Goal: Task Accomplishment & Management: Use online tool/utility

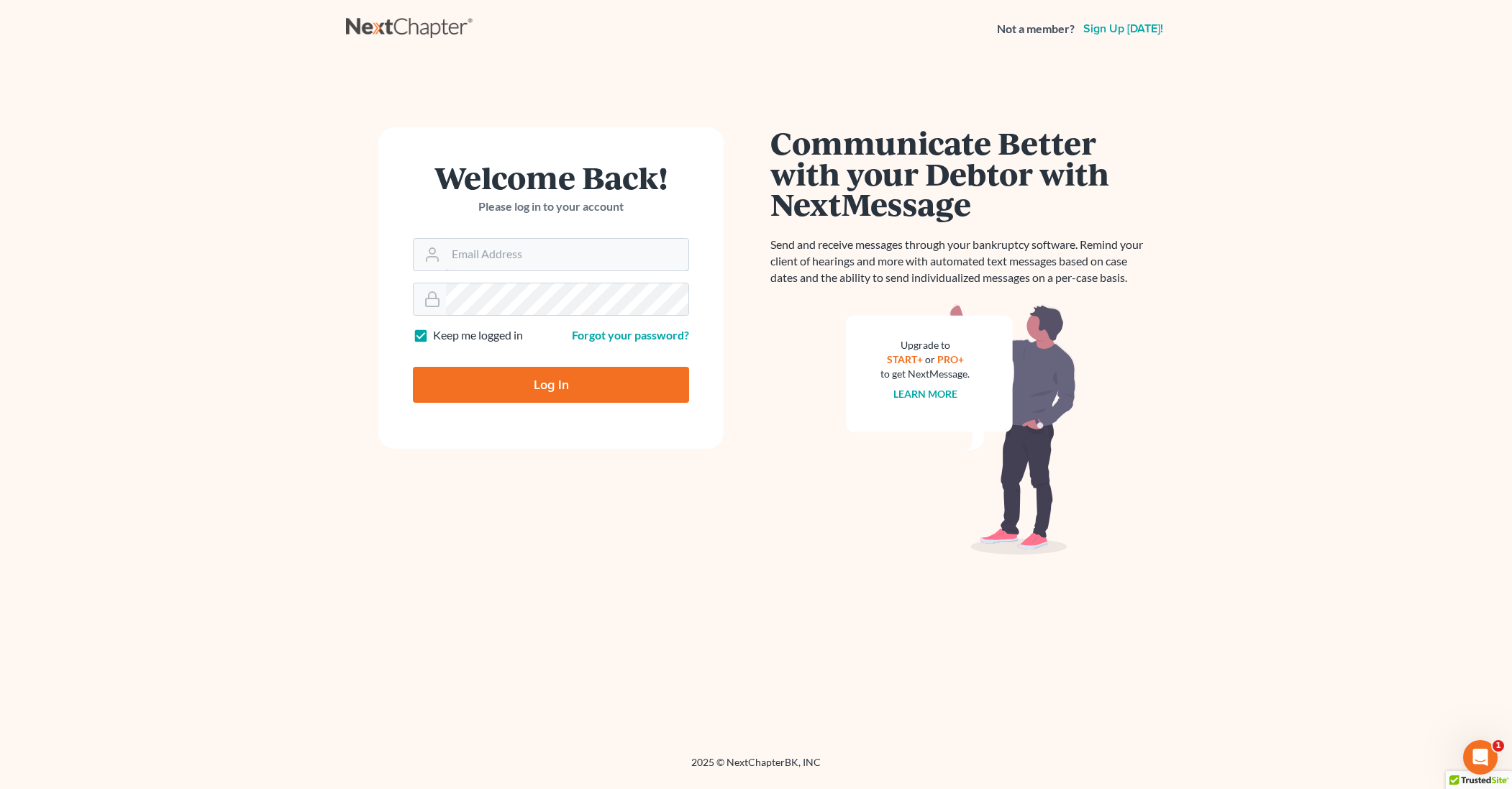
type input "Tpwlaw@comcast.net"
click at [498, 375] on input "Log In" at bounding box center [551, 385] width 276 height 36
type input "Thinking..."
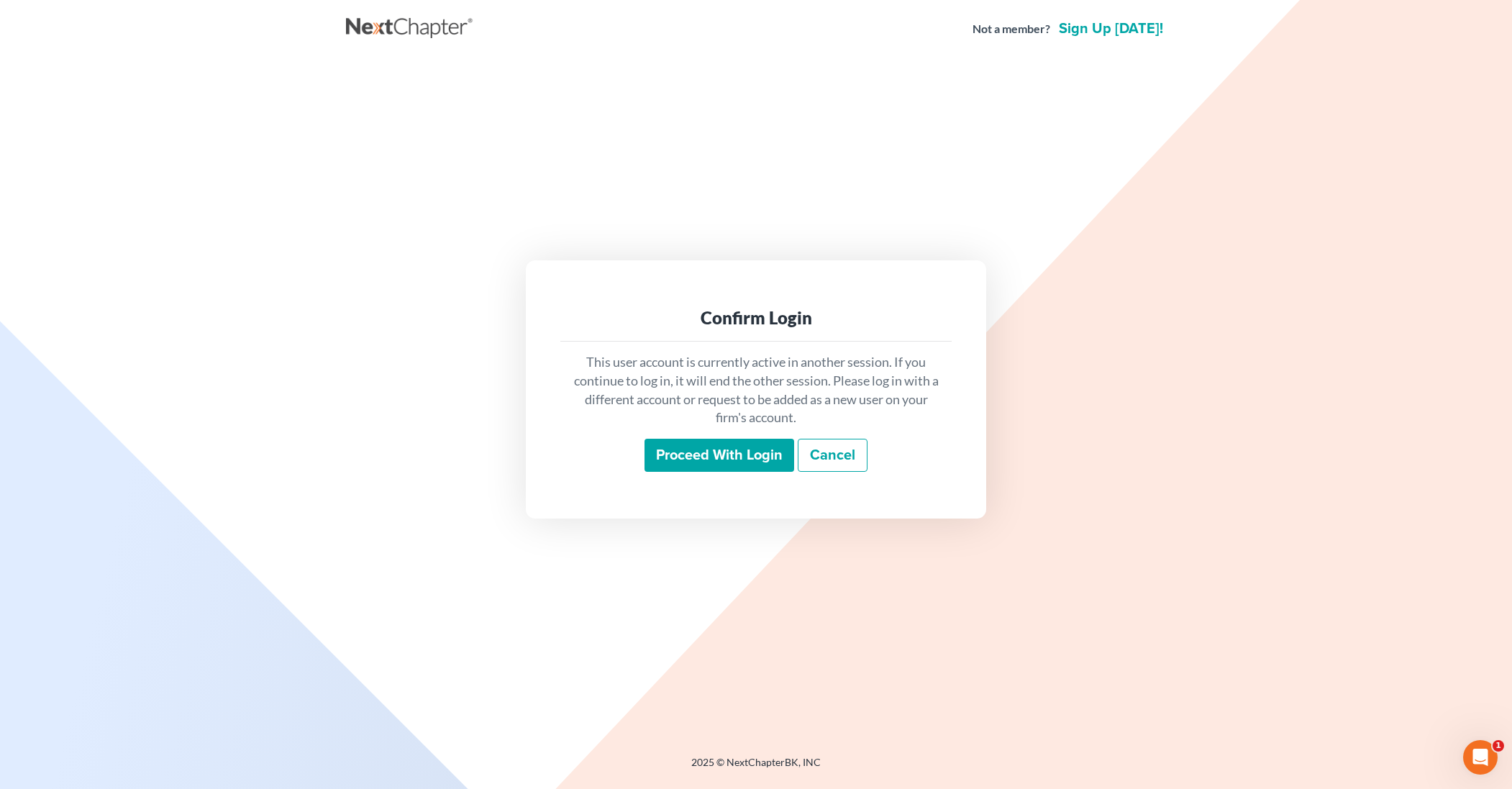
click at [757, 463] on input "Proceed with login" at bounding box center [719, 455] width 150 height 33
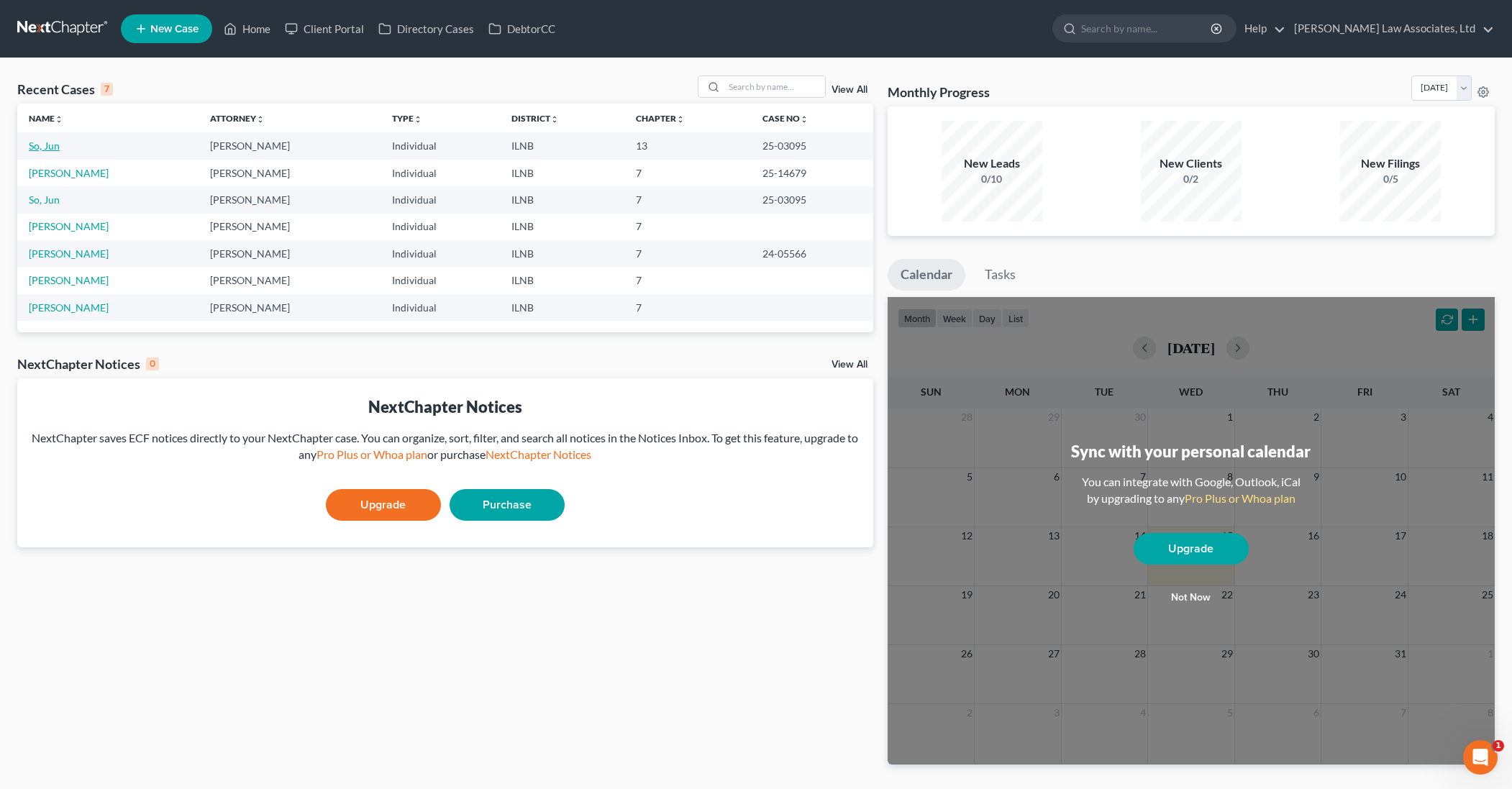
click at [37, 147] on link "So, Jun" at bounding box center [44, 146] width 31 height 12
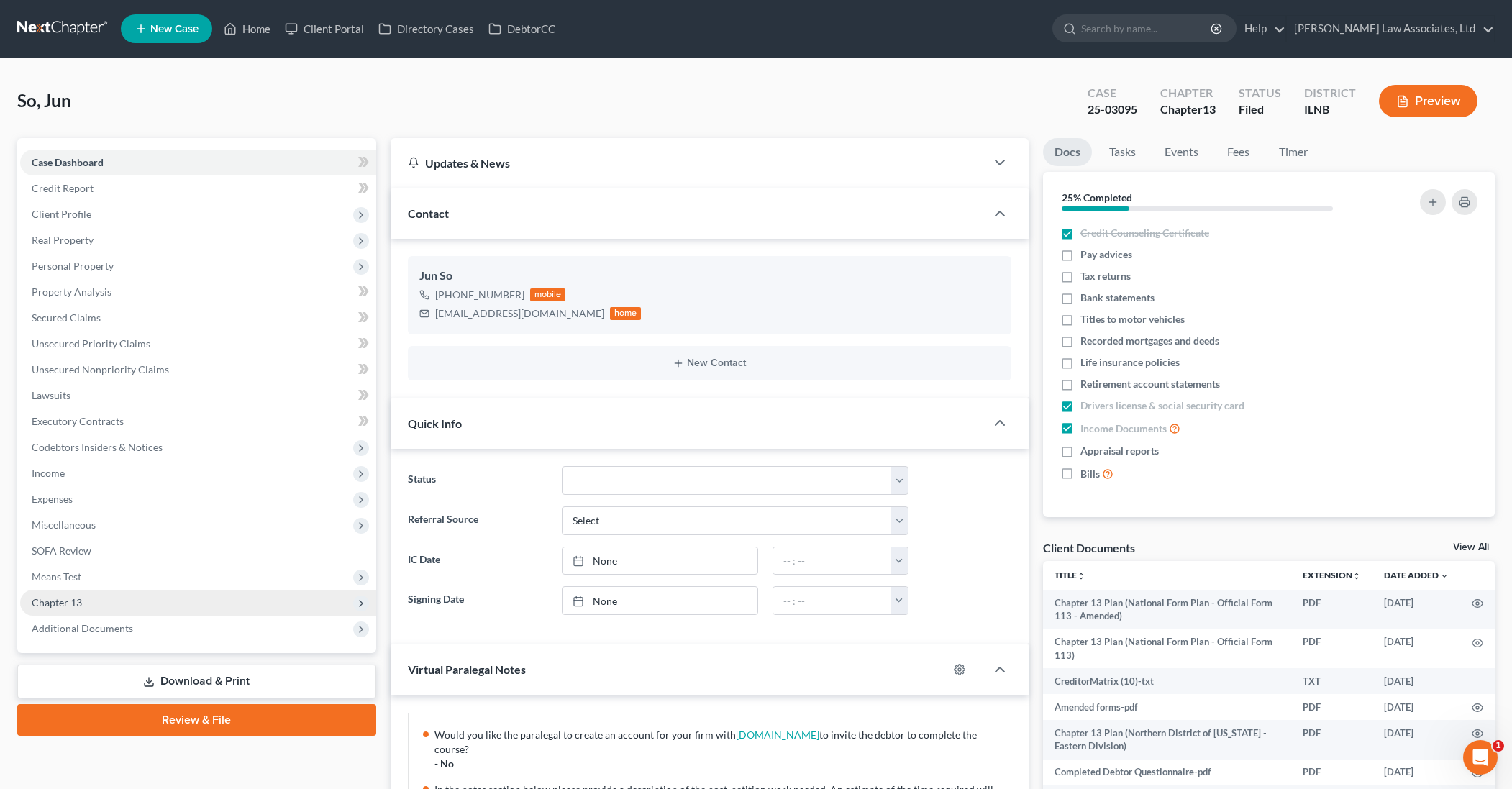
click at [125, 604] on span "Chapter 13" at bounding box center [198, 603] width 356 height 26
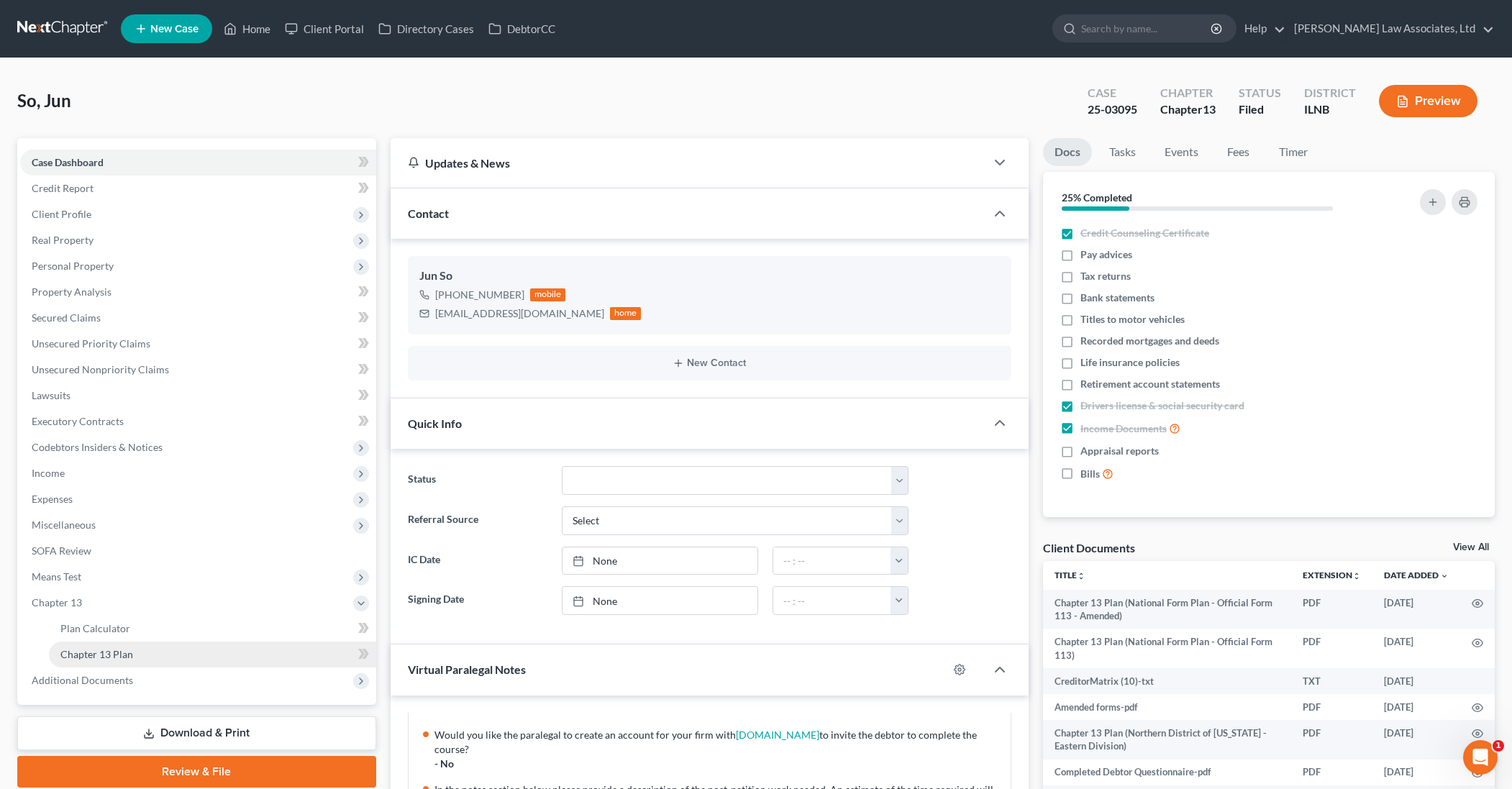
click at [139, 653] on link "Chapter 13 Plan" at bounding box center [212, 654] width 327 height 26
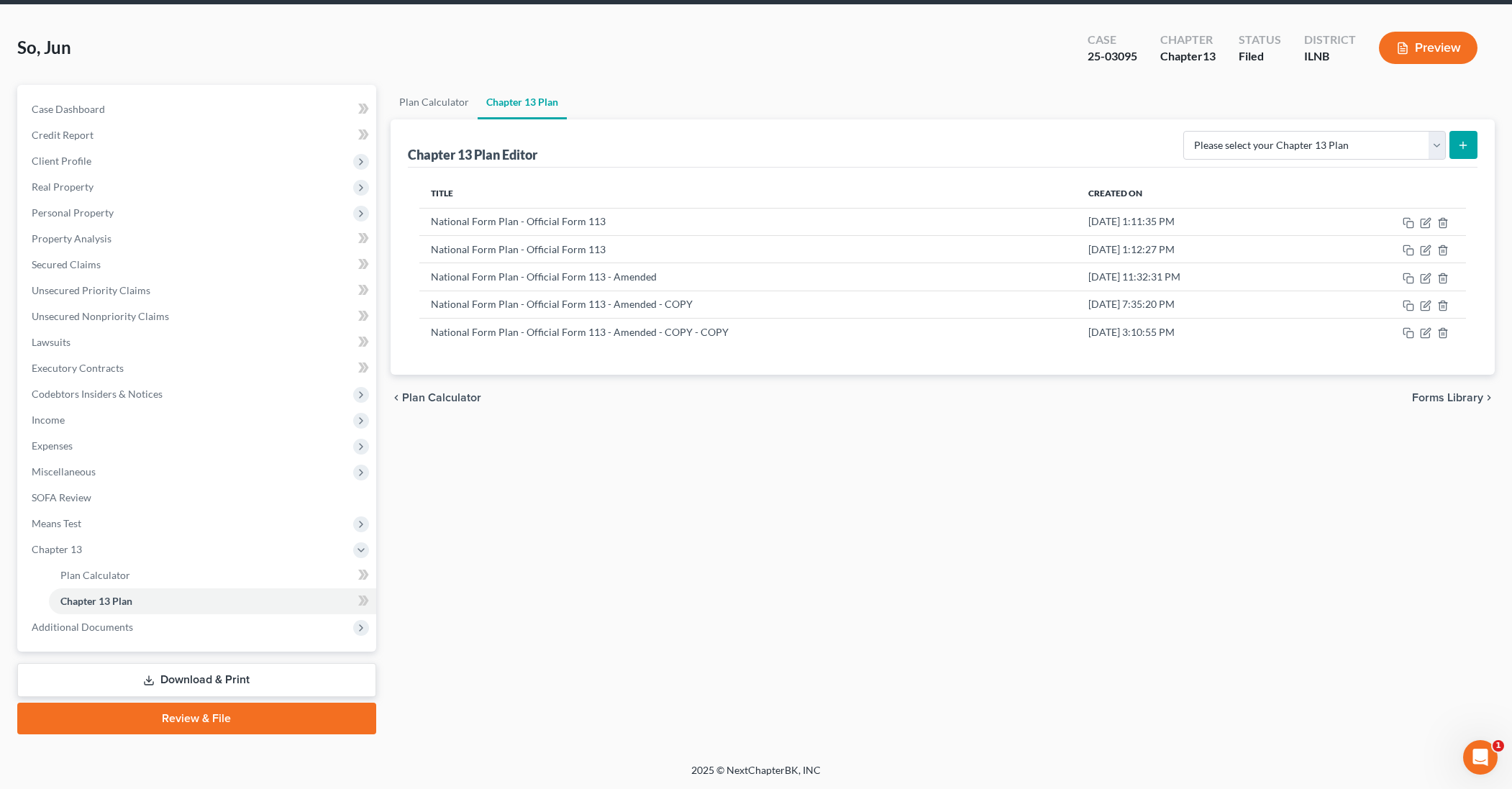
scroll to position [53, 0]
click at [1426, 332] on icon "button" at bounding box center [1426, 332] width 6 height 6
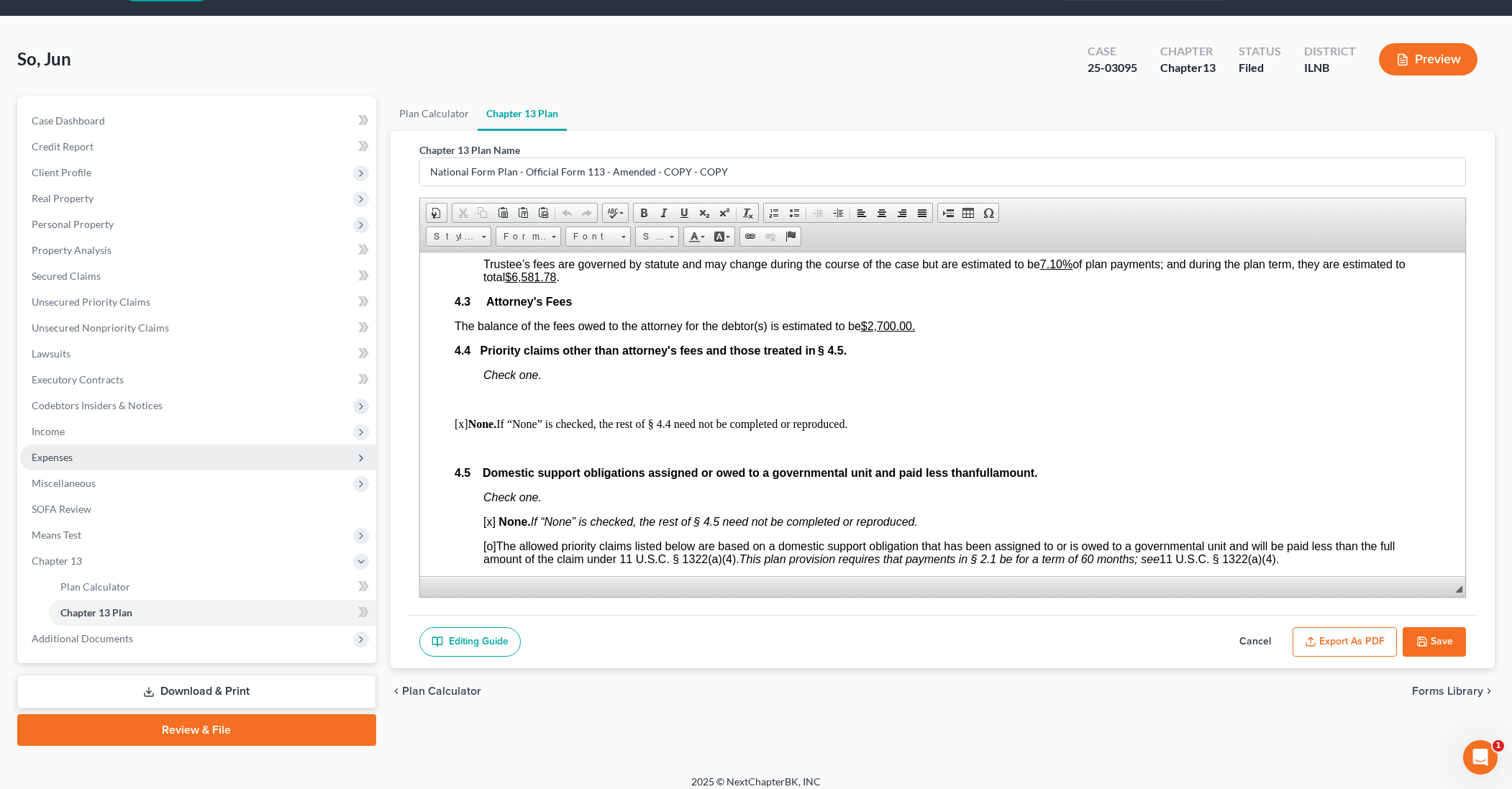
scroll to position [37, 0]
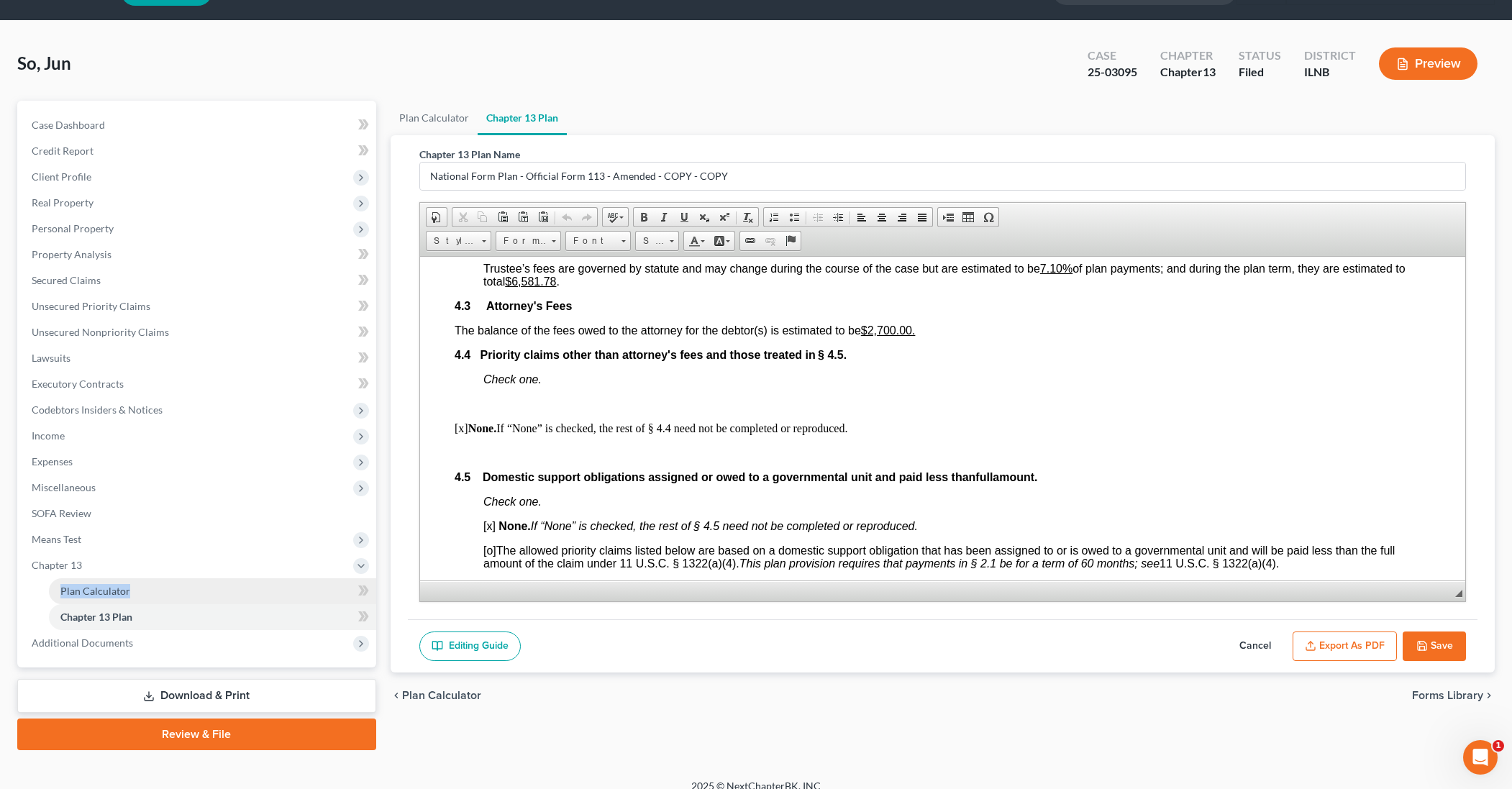
click at [121, 592] on span "Plan Calculator" at bounding box center [95, 591] width 70 height 12
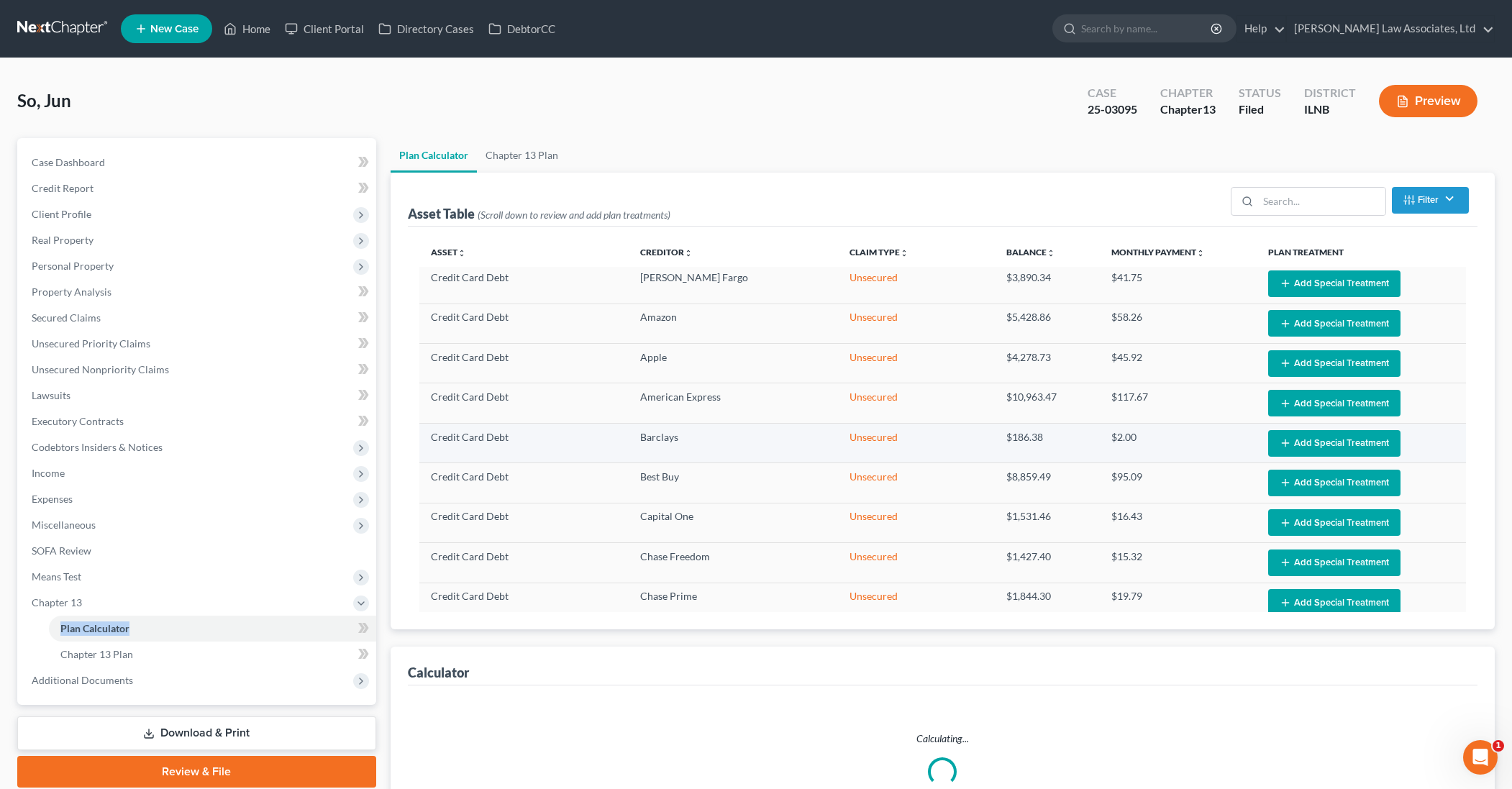
select select "59"
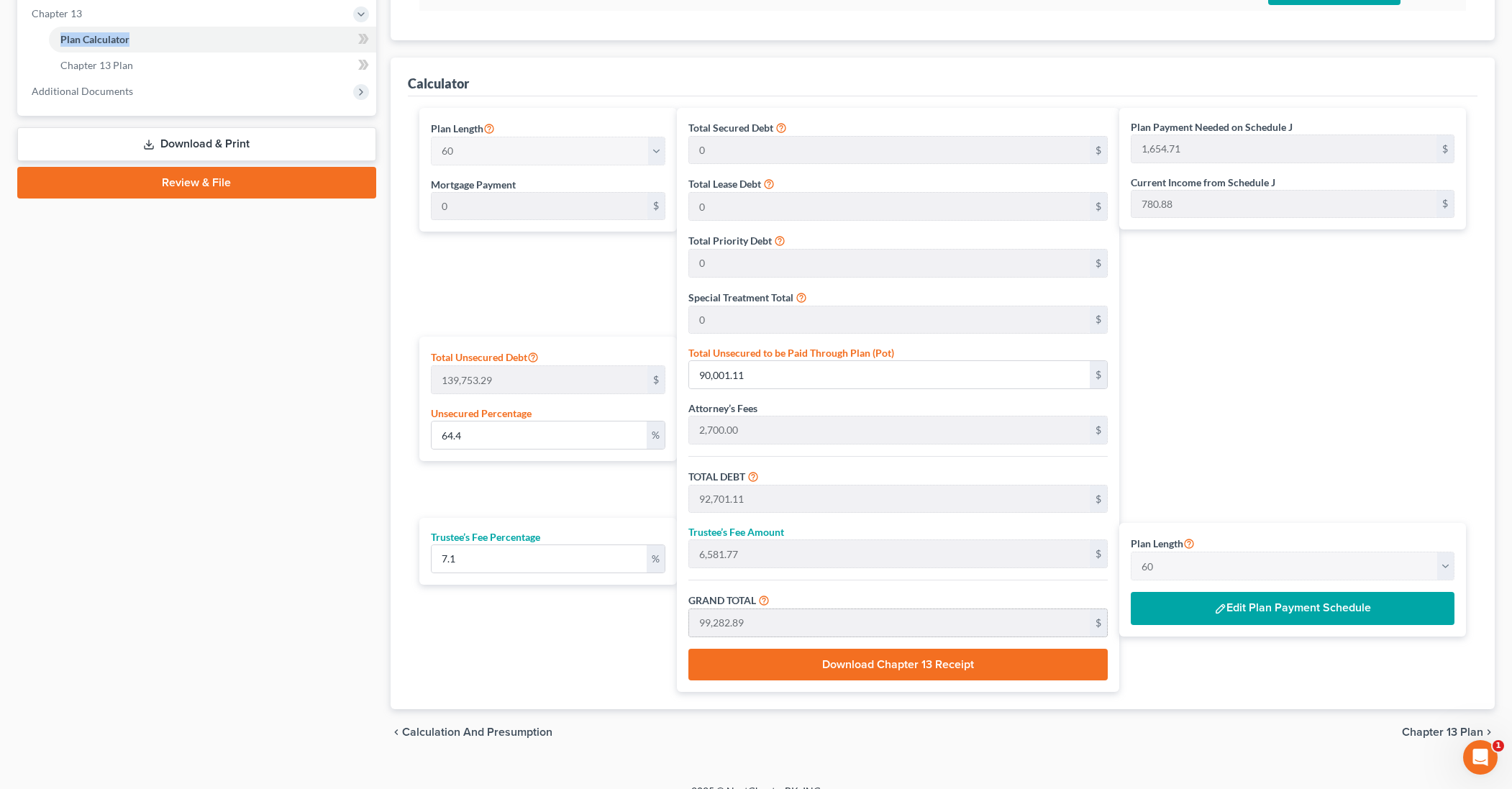
scroll to position [591, 0]
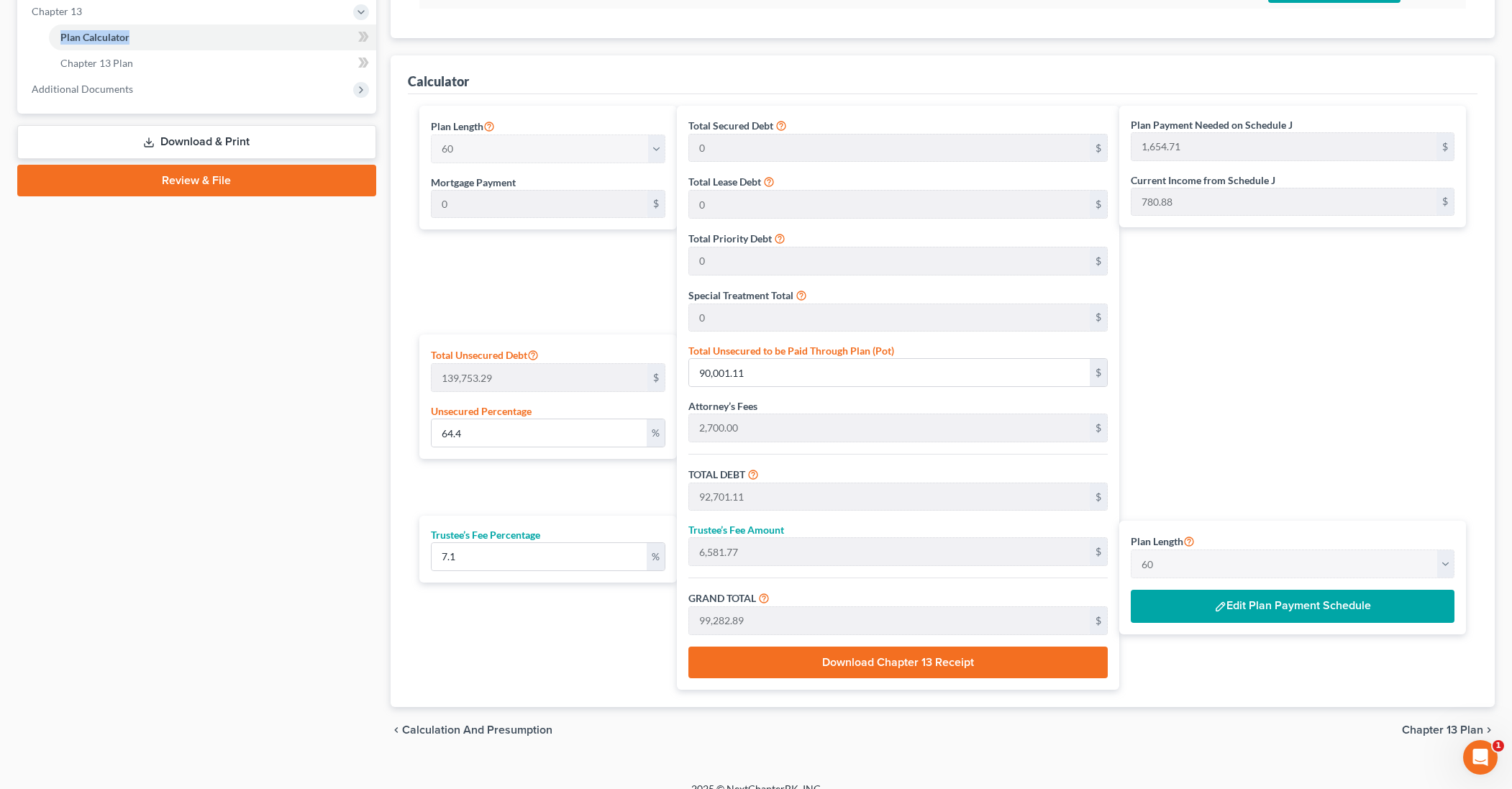
click at [1247, 612] on button "Edit Plan Payment Schedule" at bounding box center [1293, 606] width 324 height 33
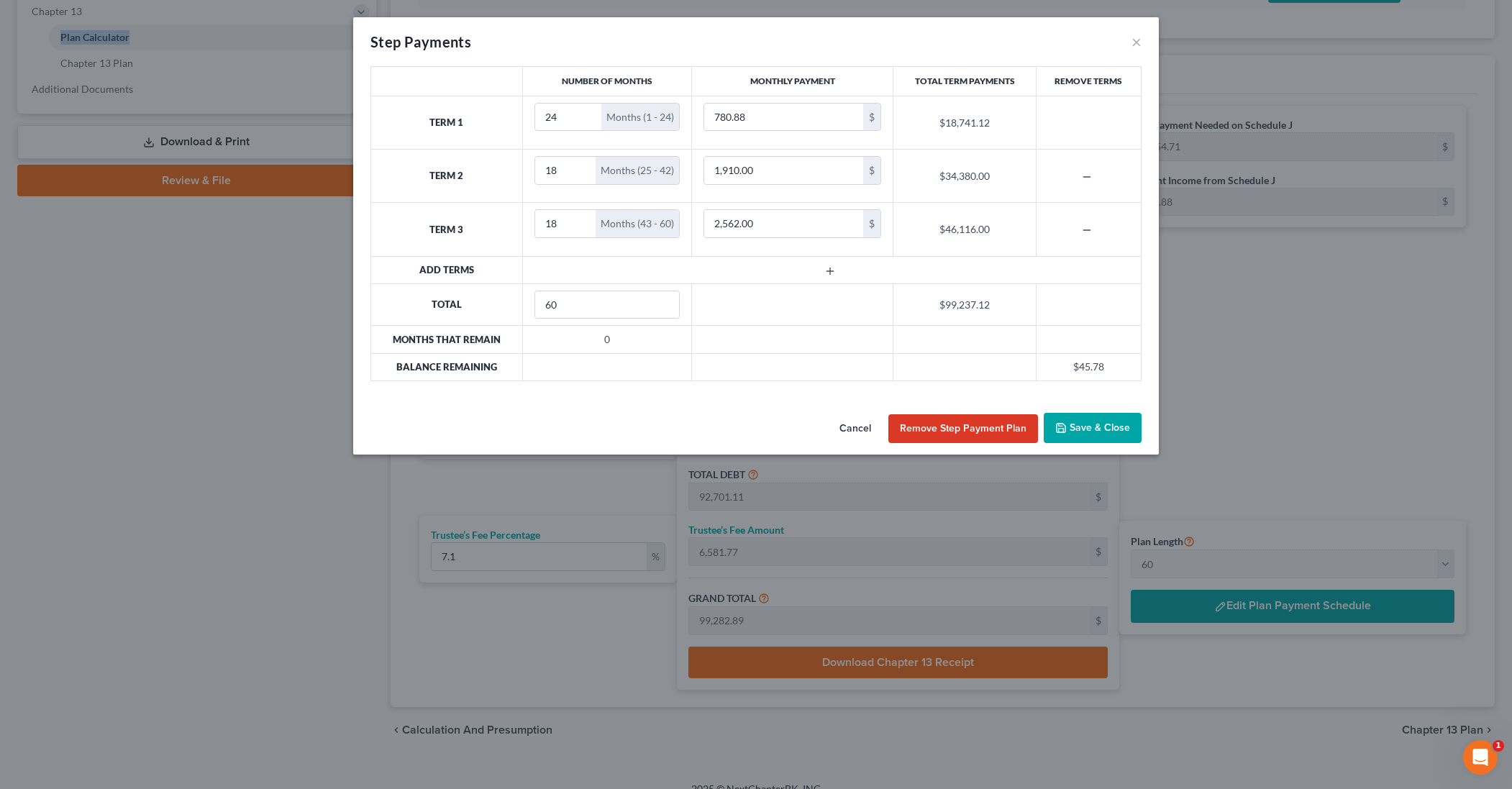
click at [1094, 433] on button "Save & Close" at bounding box center [1093, 428] width 98 height 30
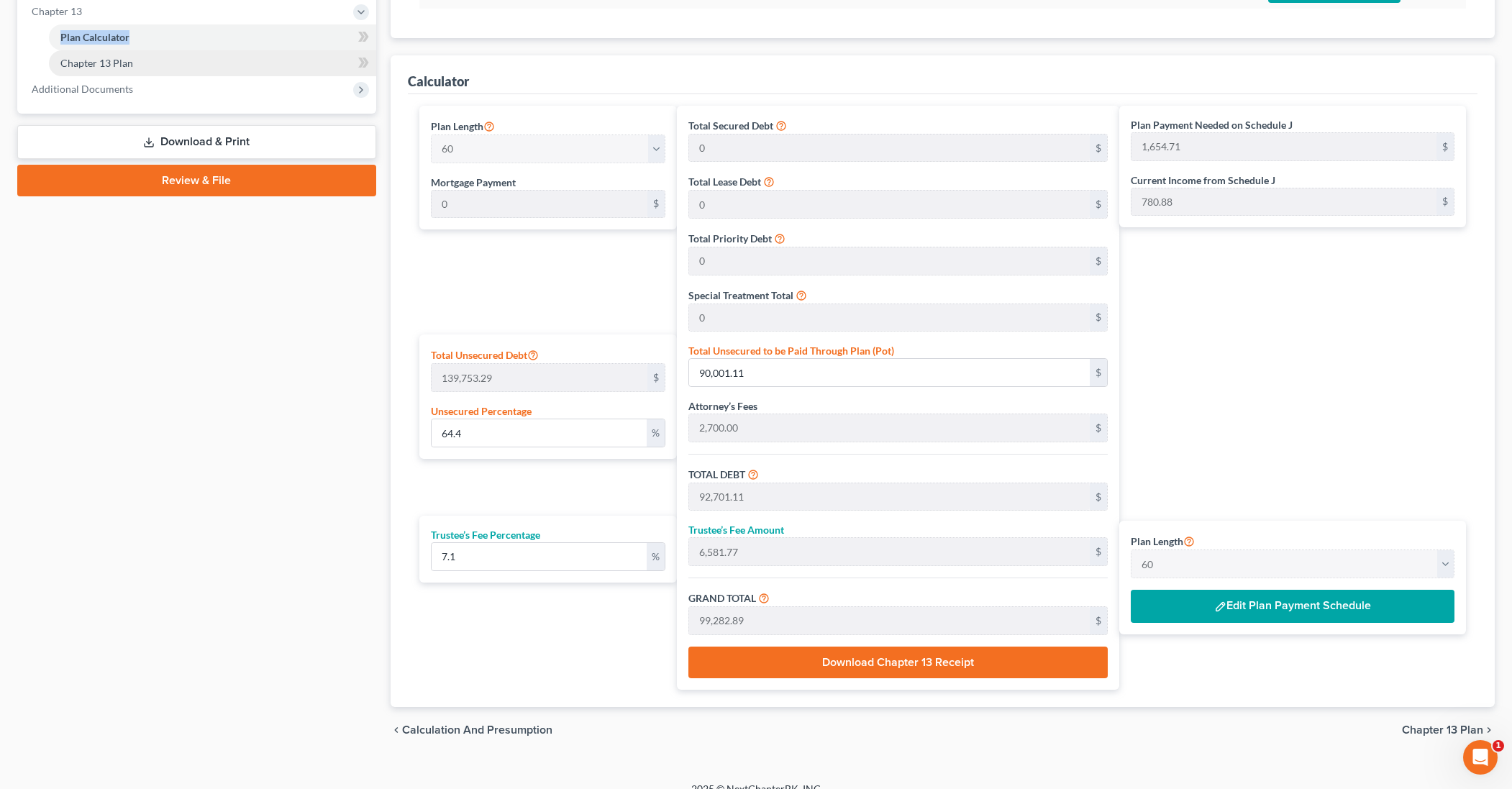
click at [147, 62] on link "Chapter 13 Plan" at bounding box center [212, 62] width 327 height 26
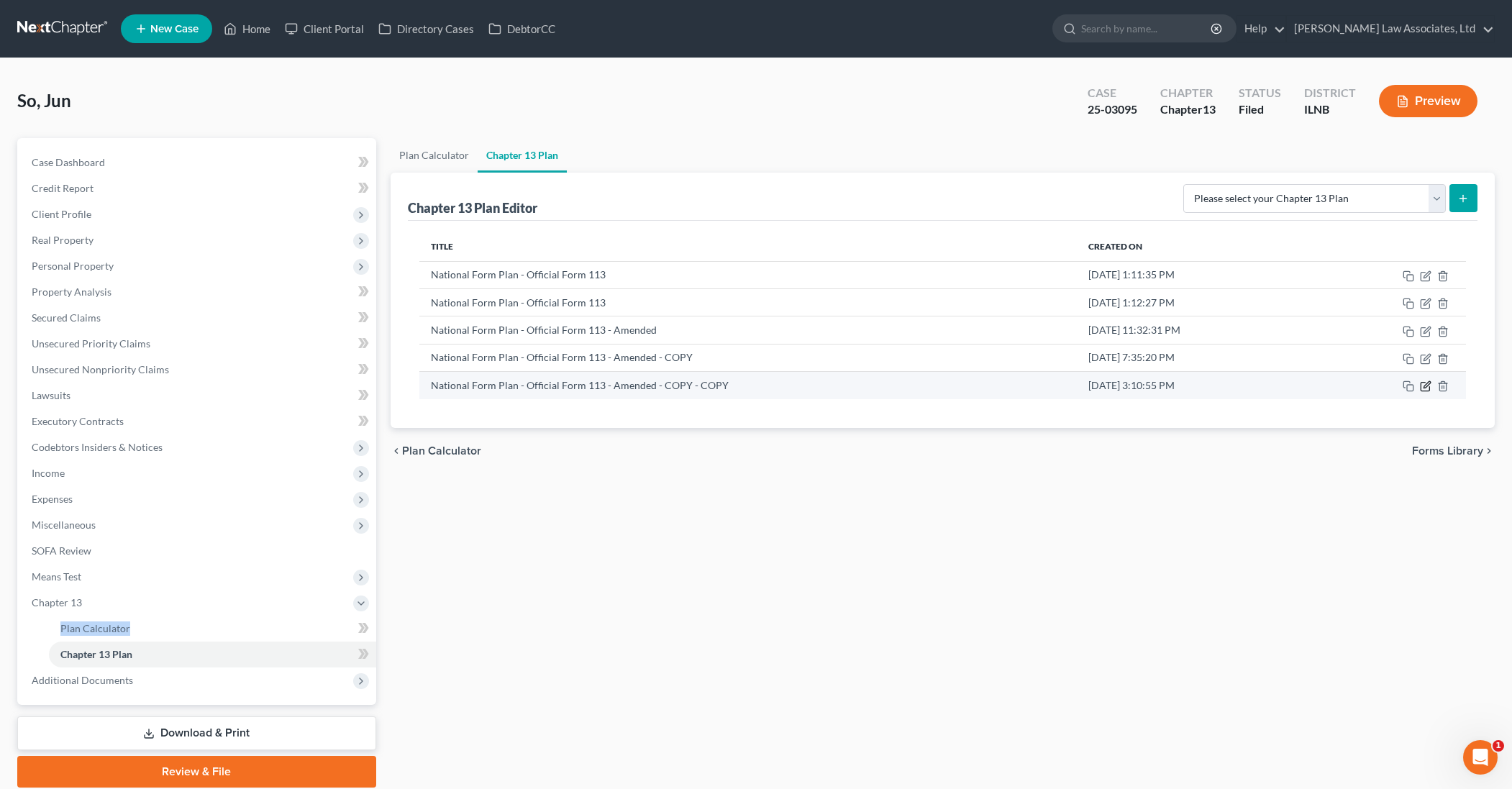
click at [1427, 390] on icon "button" at bounding box center [1426, 386] width 12 height 12
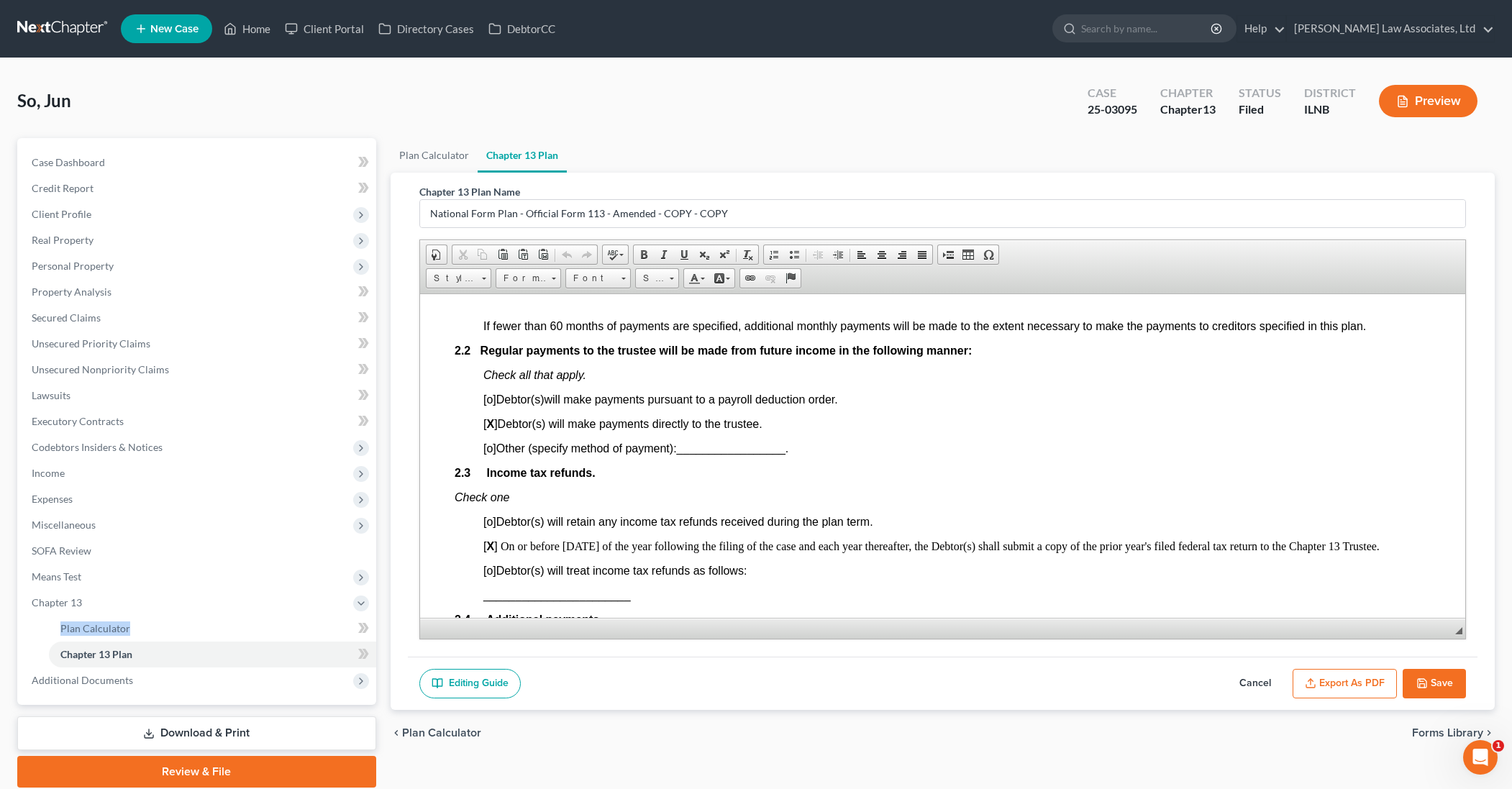
scroll to position [955, 0]
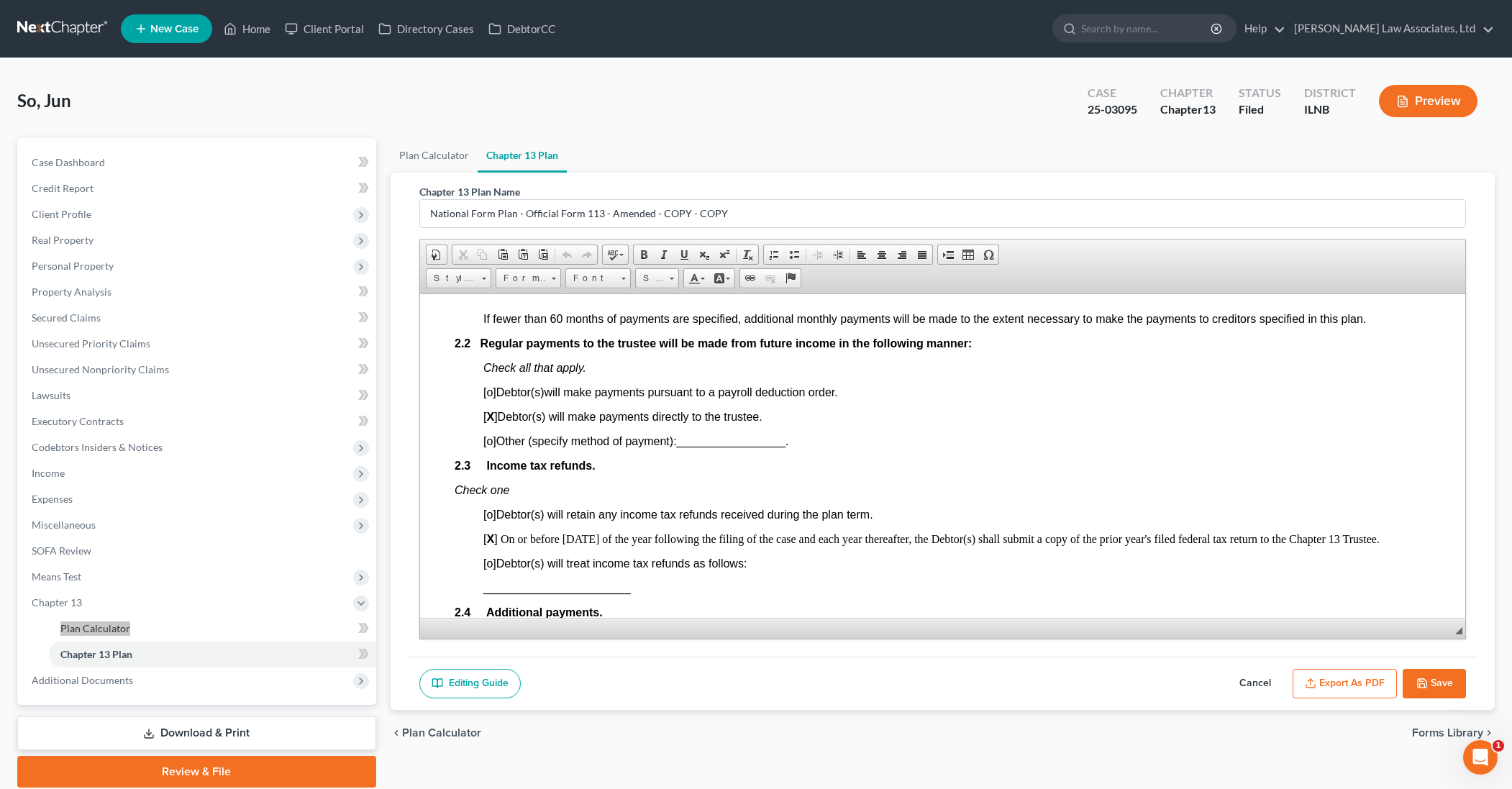
click at [515, 587] on span "_______________________" at bounding box center [555, 588] width 147 height 12
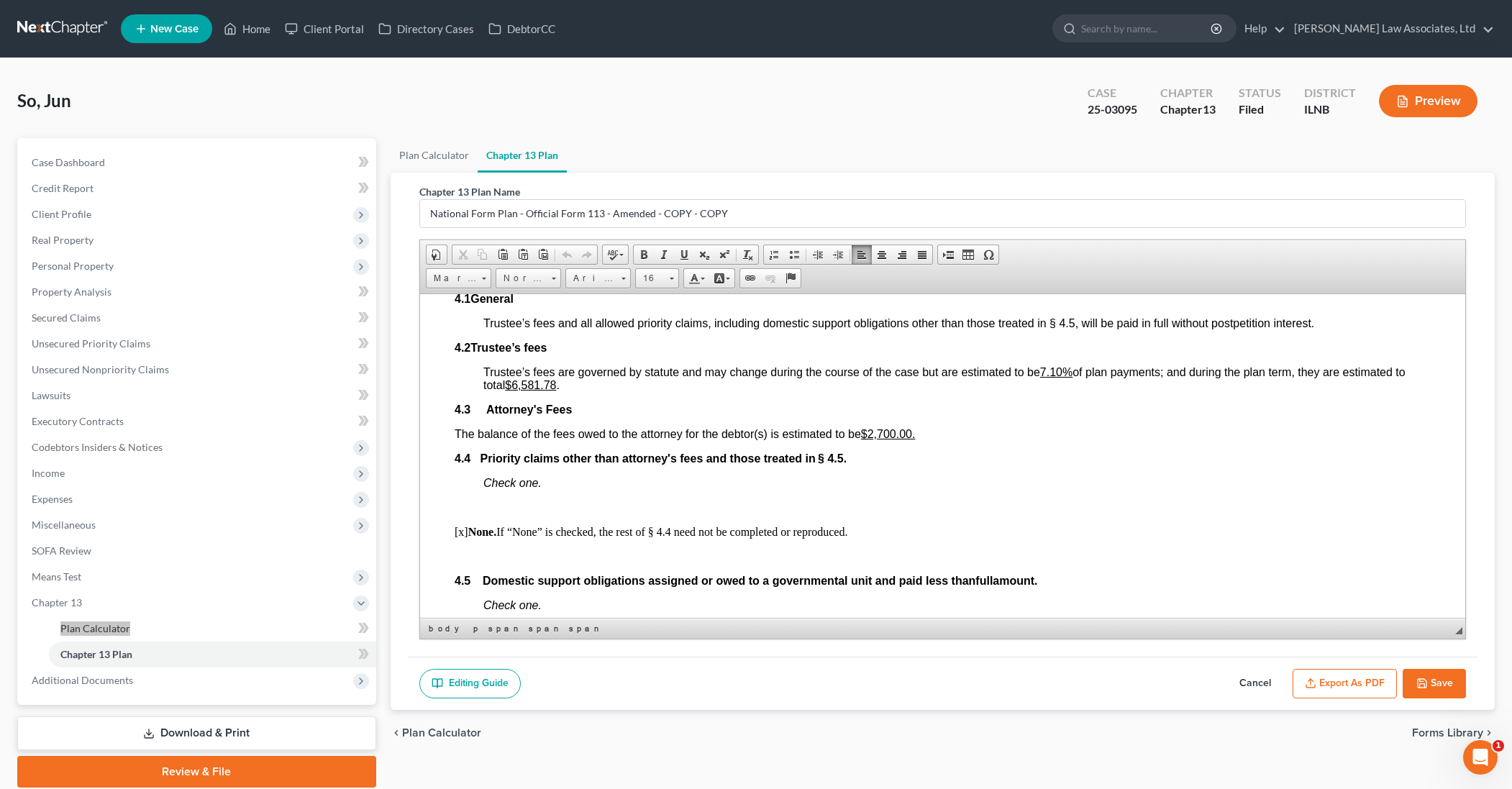
scroll to position [2320, 0]
click at [112, 628] on span "Plan Calculator" at bounding box center [95, 629] width 70 height 12
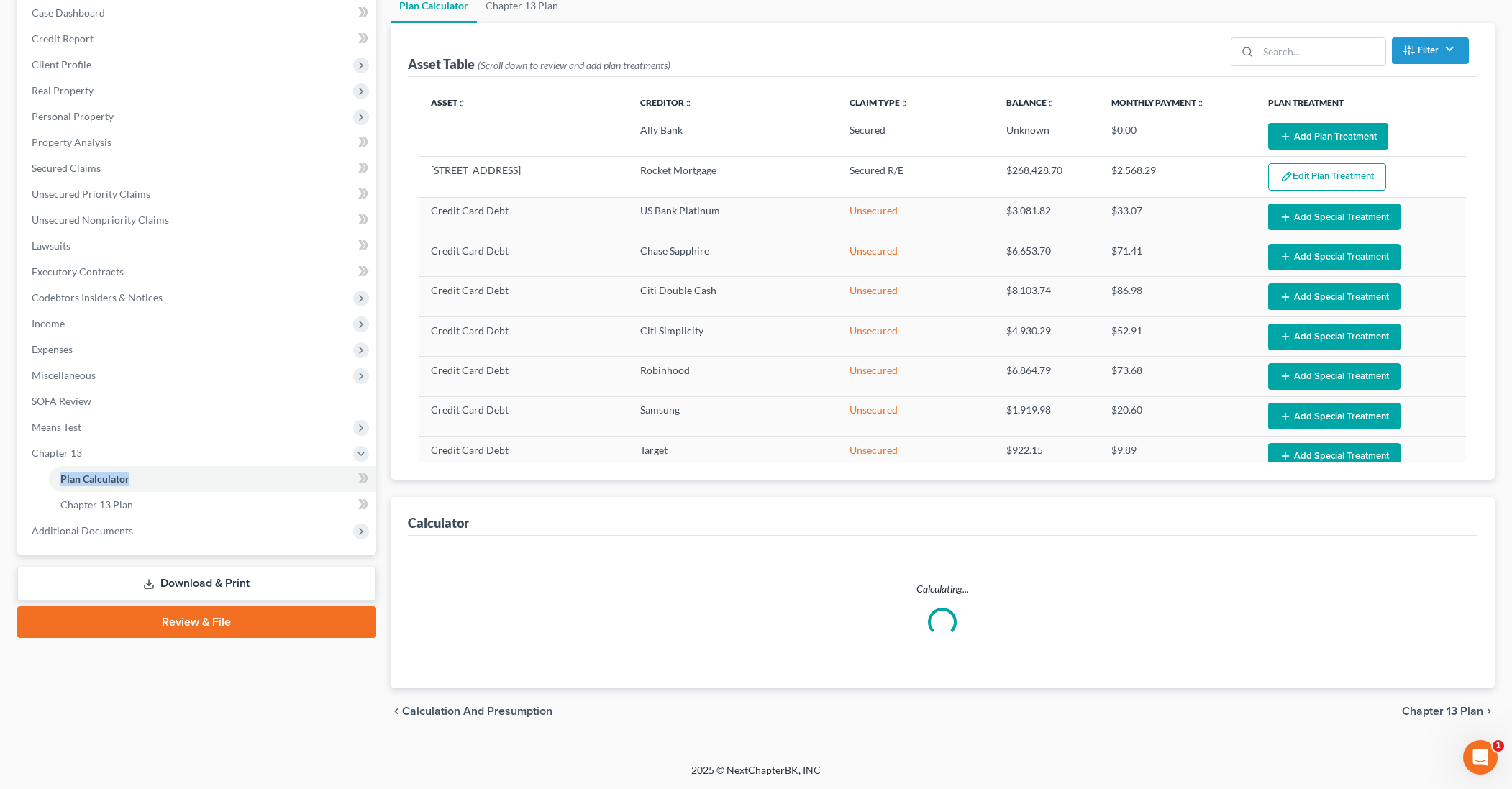
select select "59"
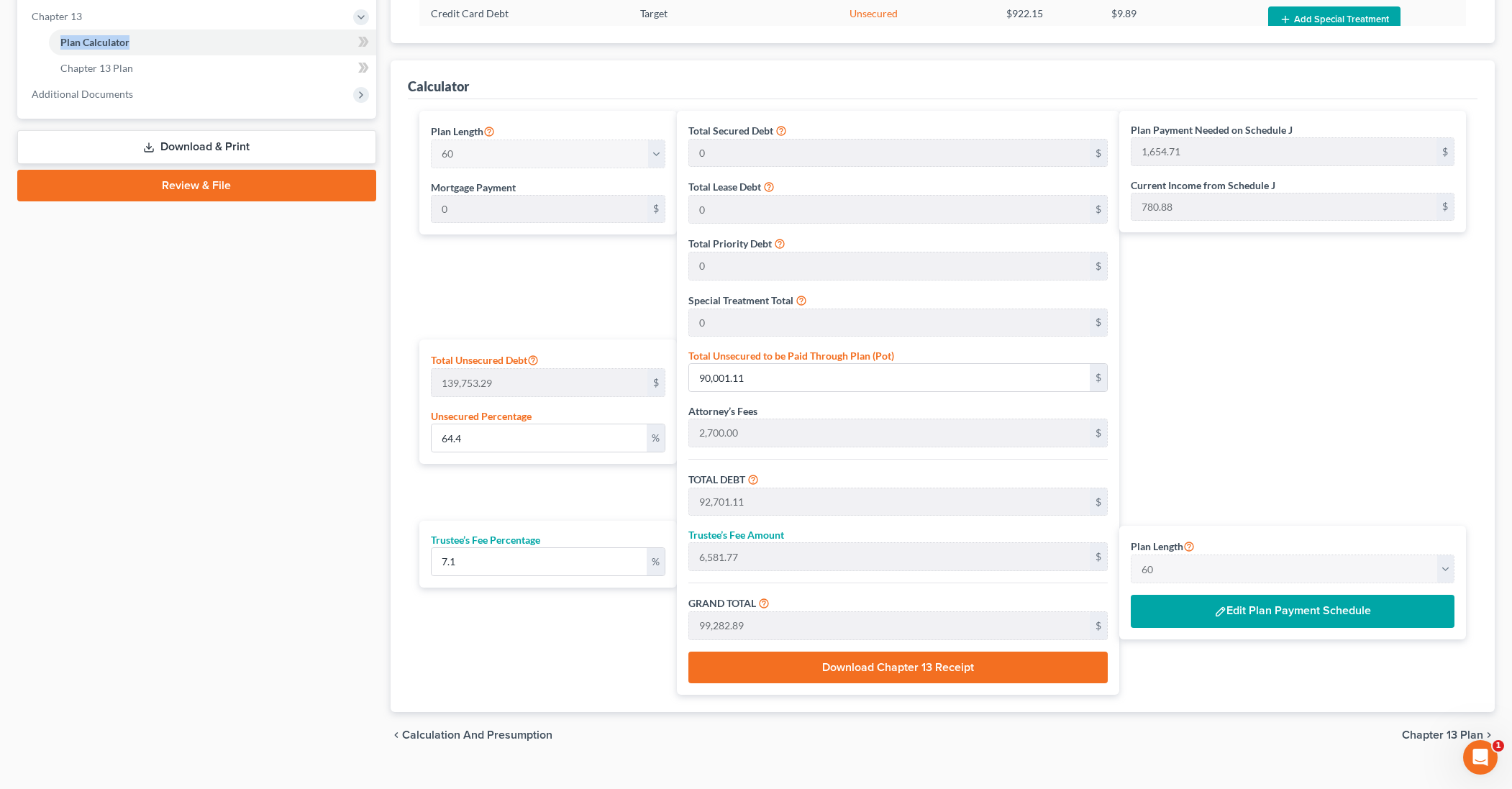
scroll to position [591, 0]
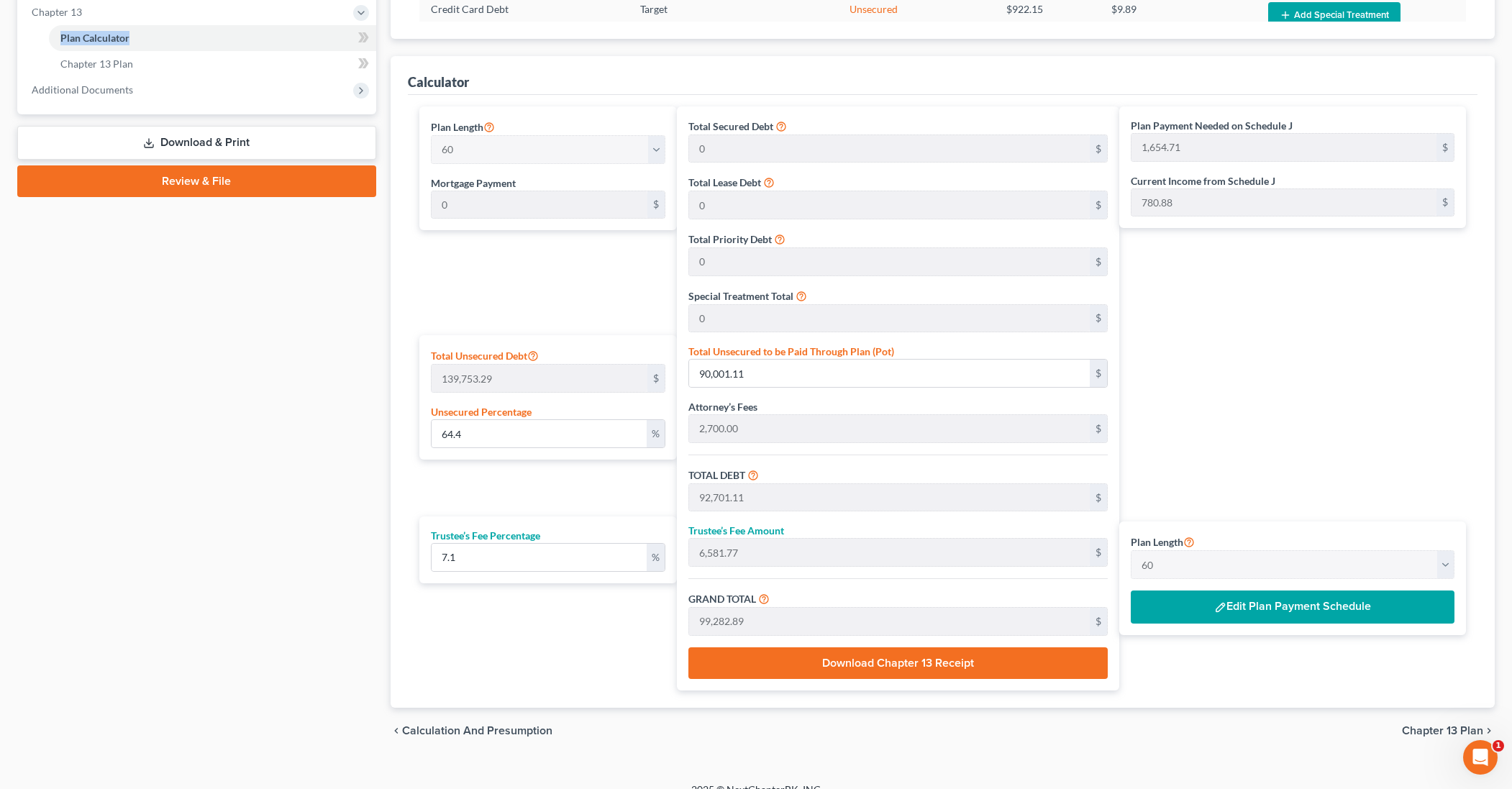
click at [1254, 612] on button "Edit Plan Payment Schedule" at bounding box center [1293, 607] width 324 height 33
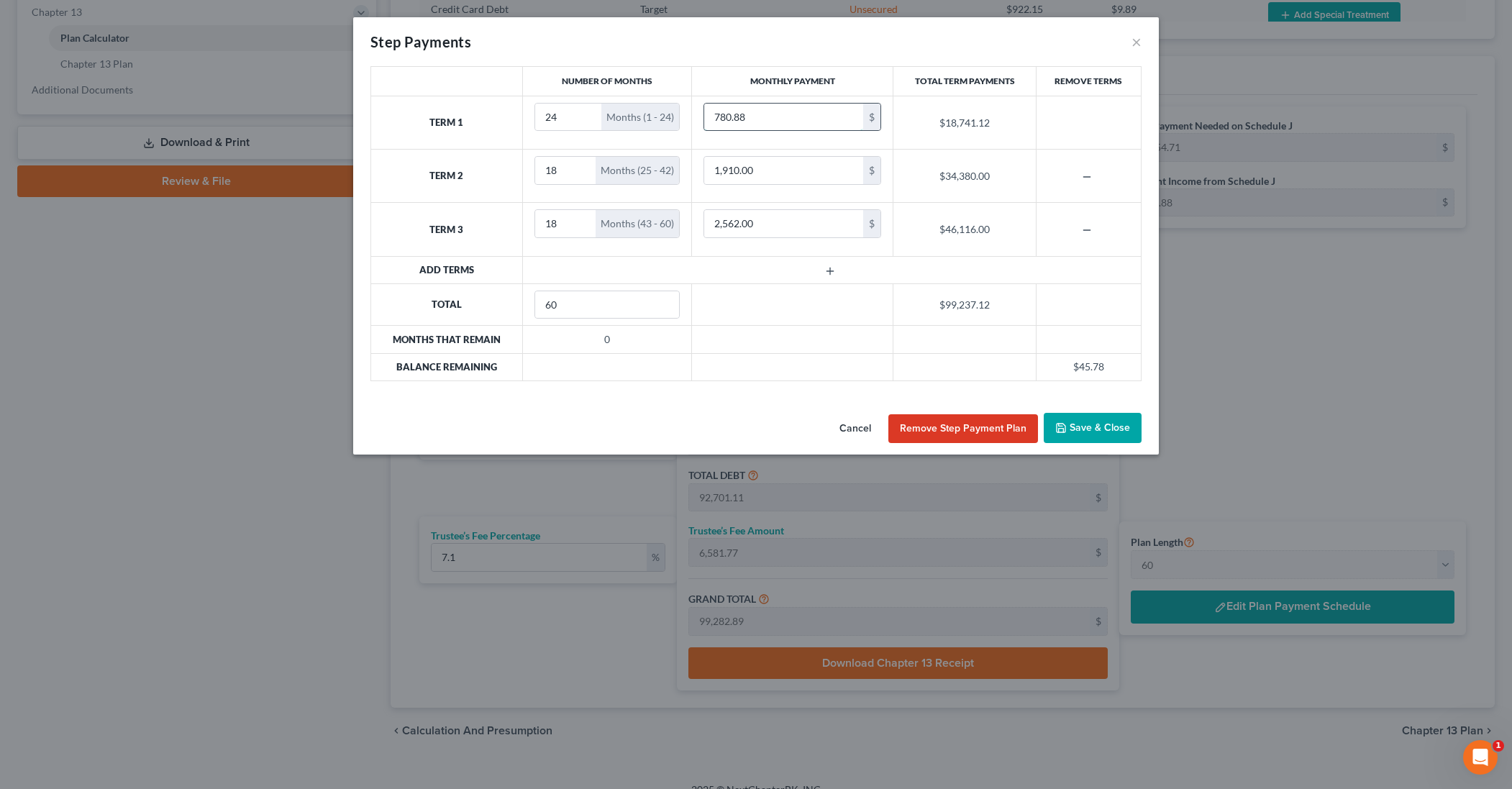
click at [754, 118] on input "780.88" at bounding box center [784, 117] width 159 height 28
drag, startPoint x: 754, startPoint y: 118, endPoint x: 701, endPoint y: 116, distance: 53.0
click at [701, 116] on td "780.88 $" at bounding box center [793, 122] width 201 height 53
type input "850.00"
click at [767, 177] on input "1,910.00" at bounding box center [784, 170] width 159 height 28
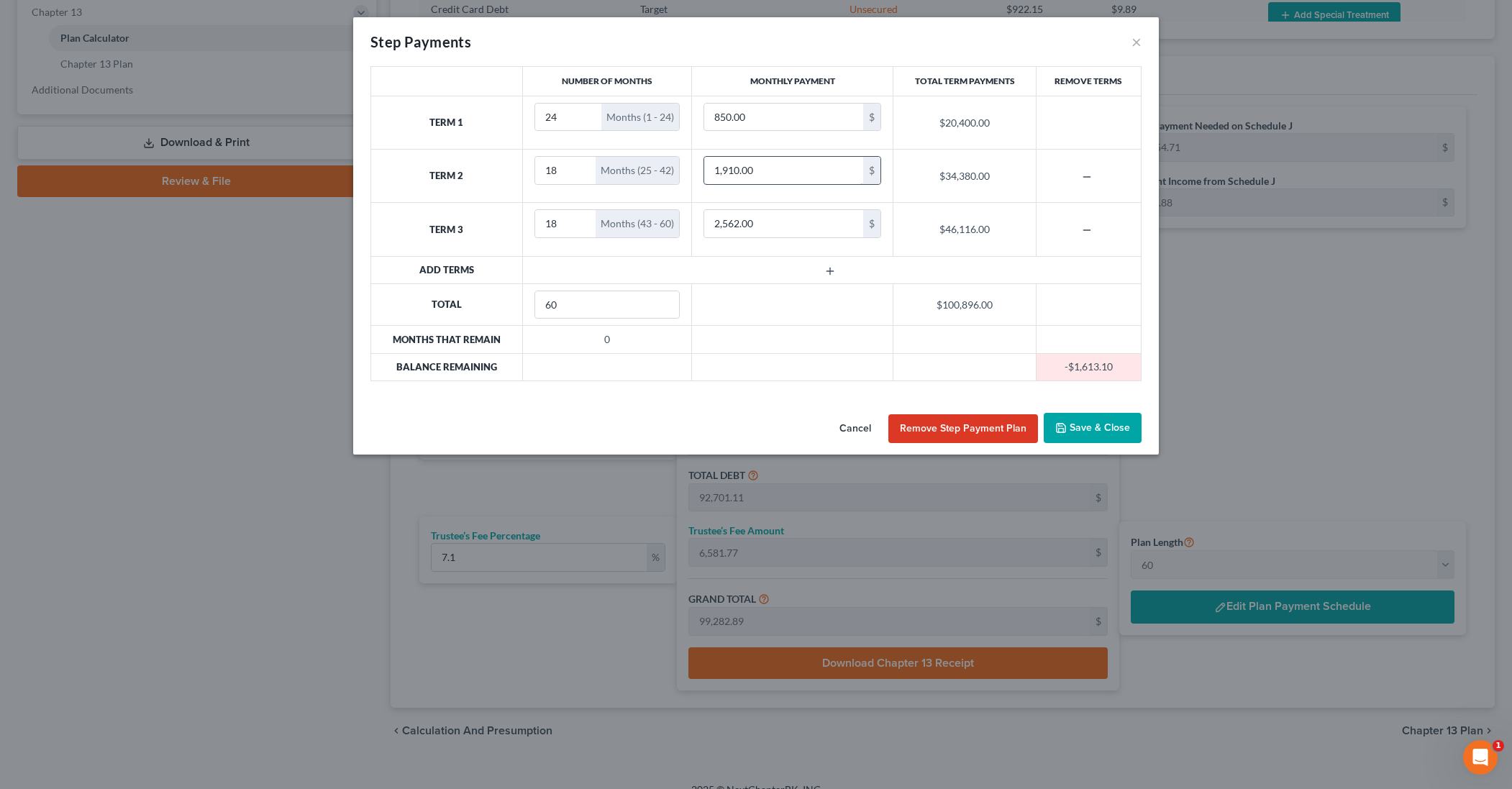
drag, startPoint x: 759, startPoint y: 172, endPoint x: 708, endPoint y: 173, distance: 51.0
click at [708, 173] on input "1,910.00" at bounding box center [784, 170] width 159 height 28
type input "1,950.00"
click at [768, 226] on input "2,562.00" at bounding box center [784, 224] width 159 height 28
drag, startPoint x: 760, startPoint y: 224, endPoint x: 711, endPoint y: 226, distance: 49.0
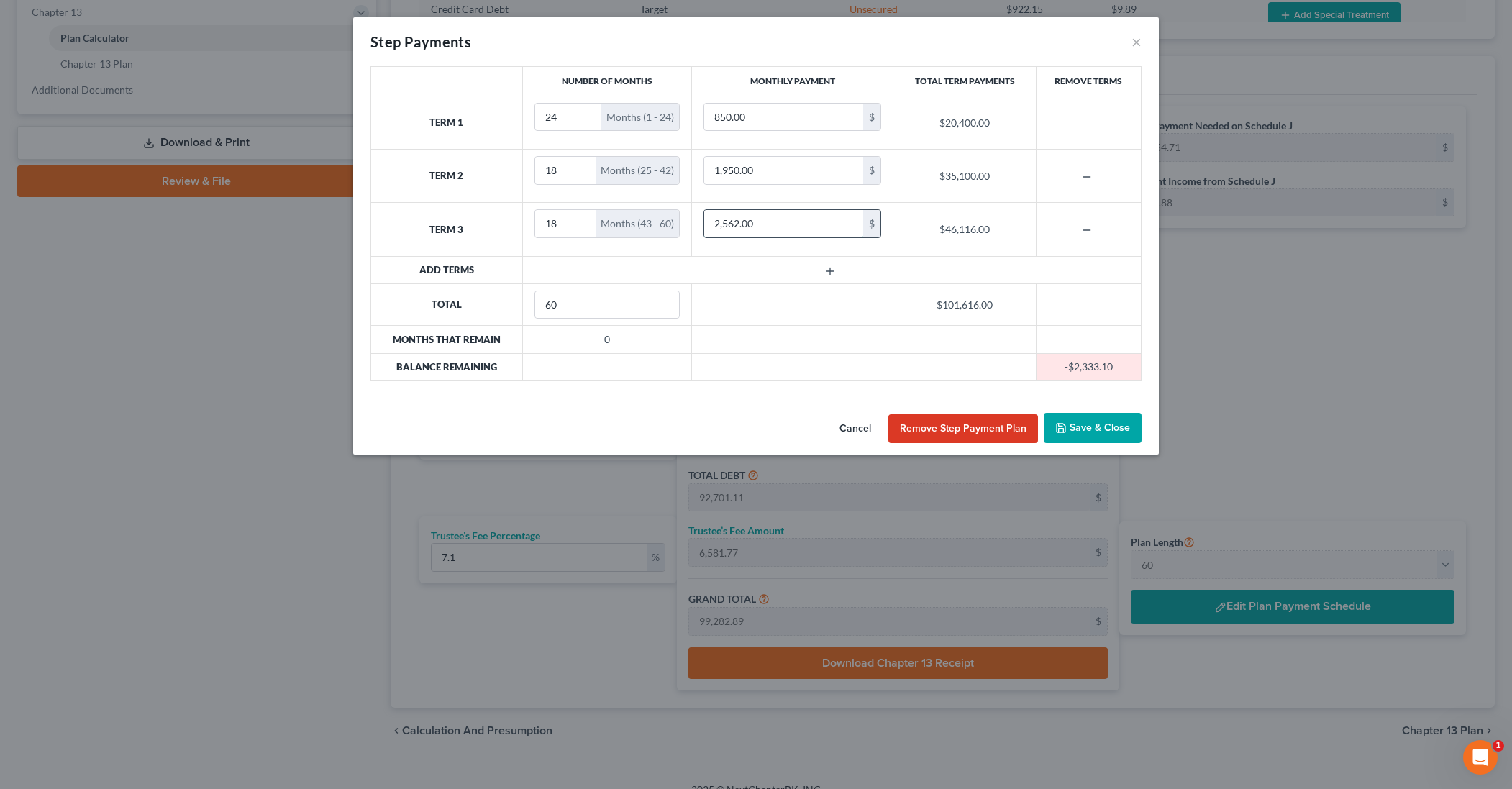
click at [711, 226] on input "2,562.00" at bounding box center [784, 224] width 159 height 28
click at [794, 228] on input "2,500.00" at bounding box center [784, 224] width 159 height 28
drag, startPoint x: 762, startPoint y: 224, endPoint x: 712, endPoint y: 225, distance: 50.0
click at [712, 225] on input "2,500.00" at bounding box center [784, 224] width 159 height 28
click at [813, 226] on input "2,550.00" at bounding box center [784, 224] width 159 height 28
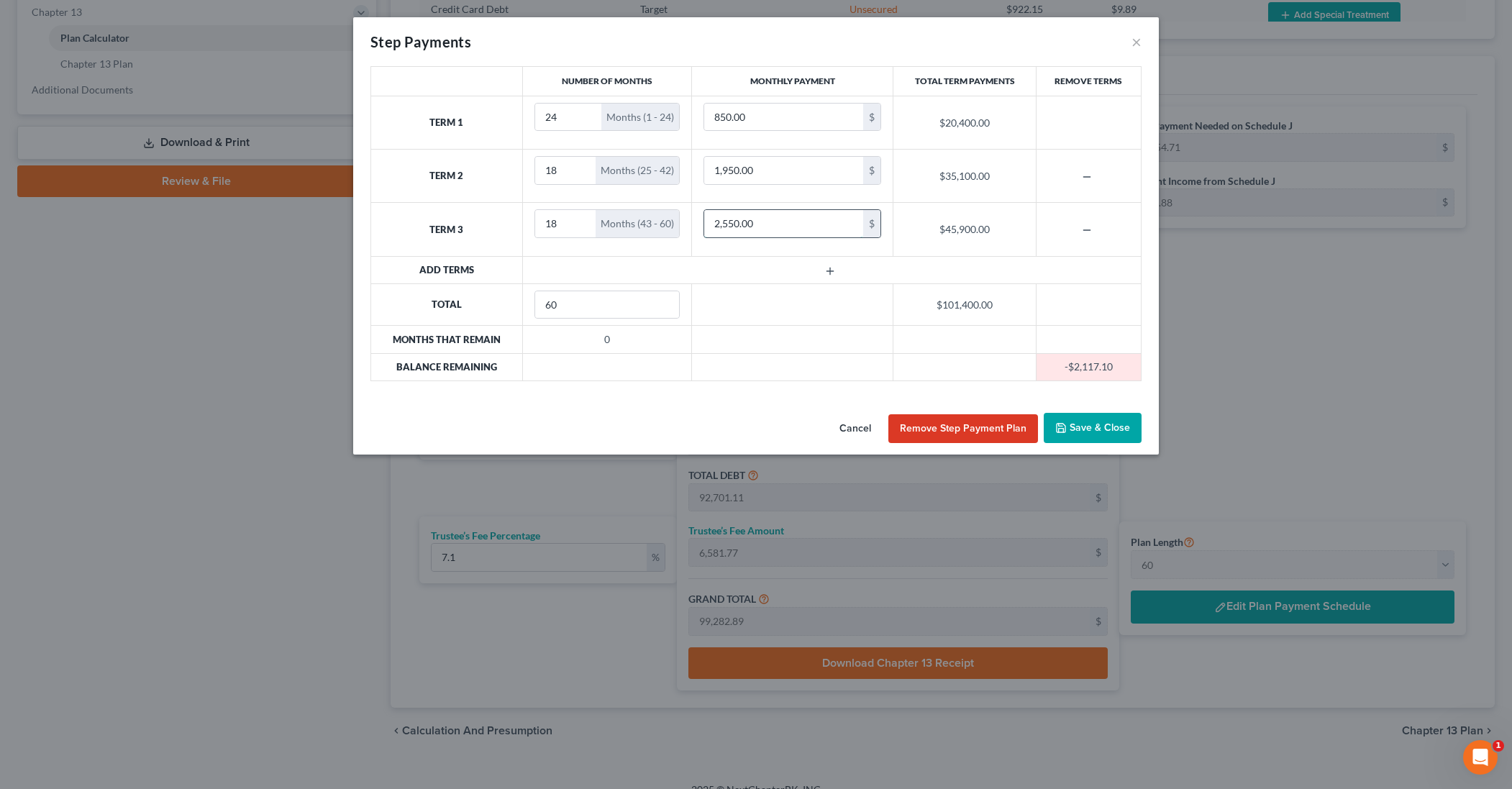
drag, startPoint x: 791, startPoint y: 228, endPoint x: 711, endPoint y: 225, distance: 80.1
click at [711, 225] on input "2,550.00" at bounding box center [784, 224] width 159 height 28
click at [795, 231] on input "2,425" at bounding box center [784, 224] width 159 height 28
click at [788, 264] on td at bounding box center [832, 269] width 619 height 28
click at [748, 226] on input "2,425" at bounding box center [784, 224] width 159 height 28
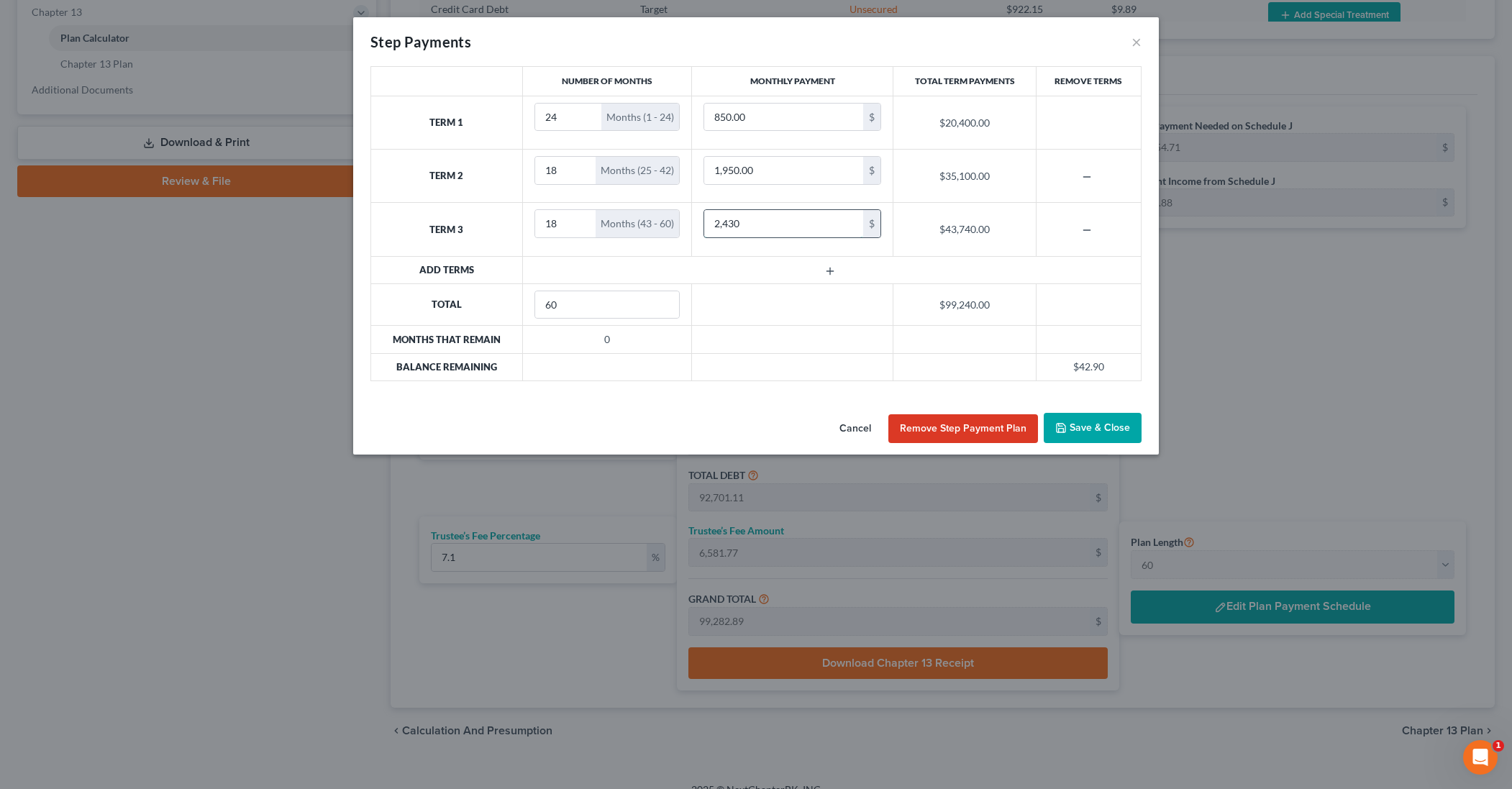
click at [809, 223] on input "2,430" at bounding box center [784, 224] width 159 height 28
click at [809, 234] on input "2,430" at bounding box center [784, 224] width 159 height 28
click at [840, 229] on input "2,432" at bounding box center [784, 224] width 159 height 28
click at [855, 233] on input "2,433" at bounding box center [784, 224] width 159 height 28
click at [793, 226] on input "2,432" at bounding box center [784, 224] width 159 height 28
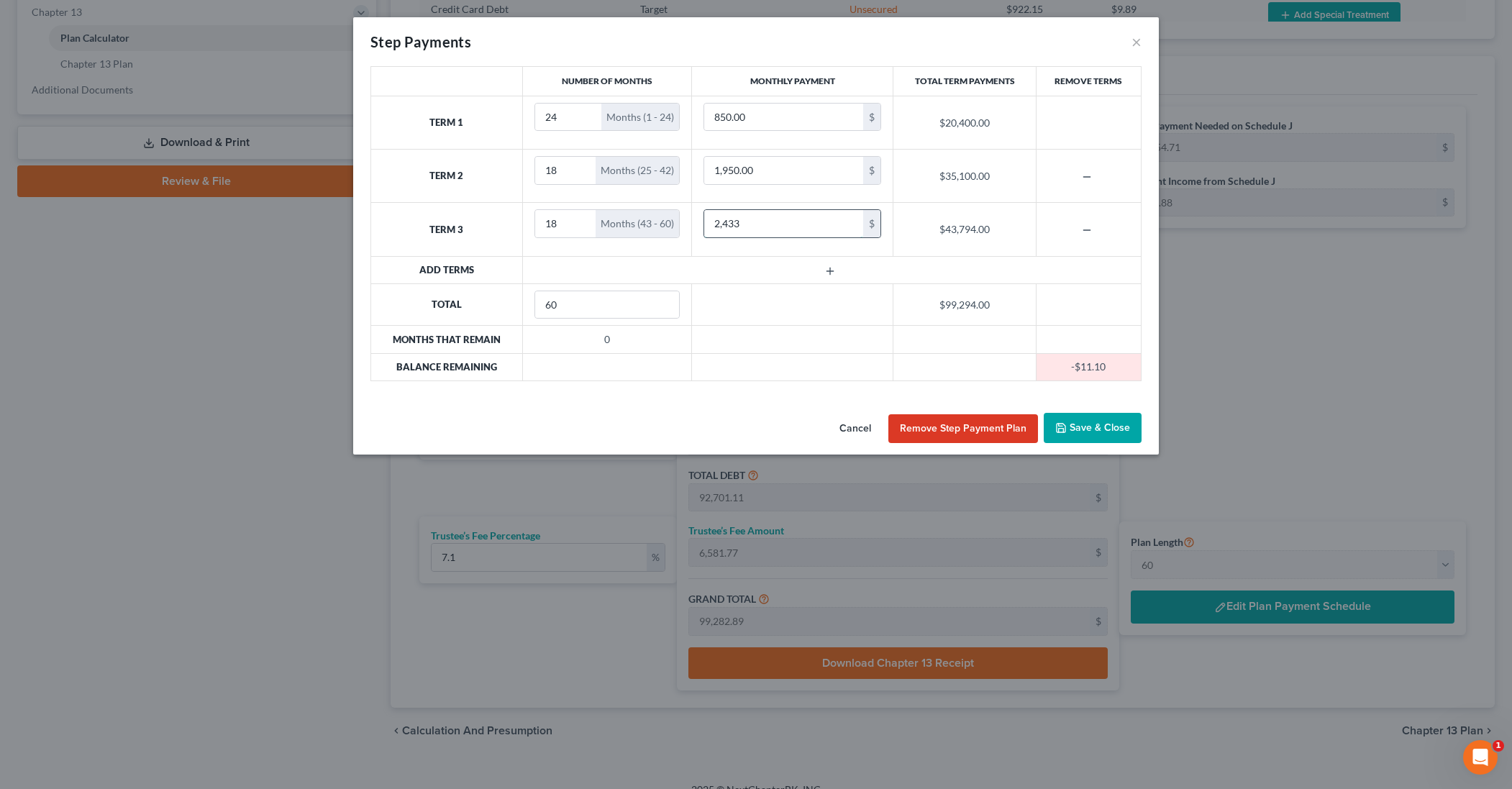
click at [797, 226] on input "2,433" at bounding box center [784, 224] width 159 height 28
click at [785, 270] on td at bounding box center [832, 269] width 619 height 28
click at [744, 226] on input "2,433" at bounding box center [784, 224] width 159 height 28
type input "2,433.00"
click at [779, 267] on td at bounding box center [832, 269] width 619 height 28
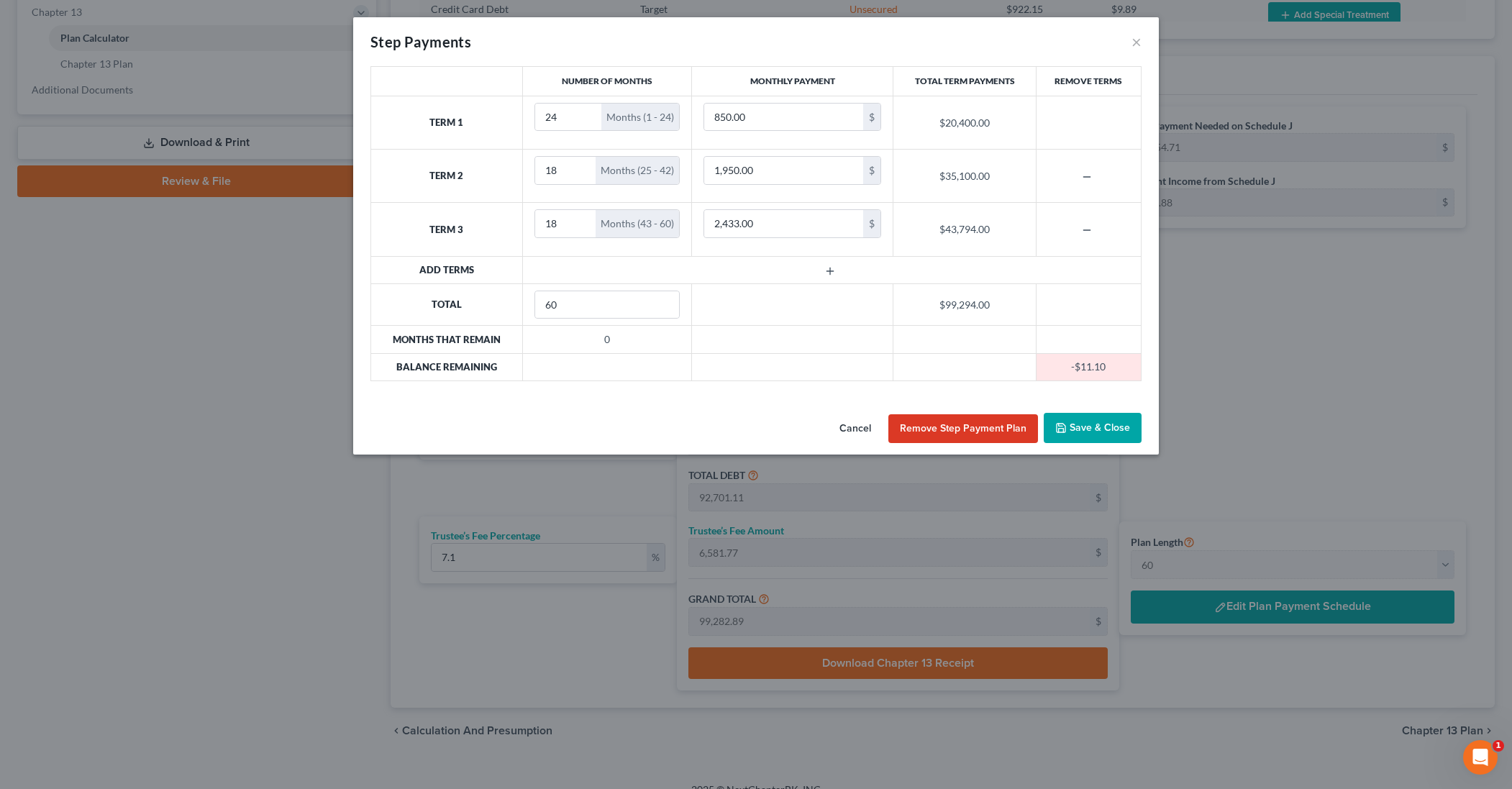
click at [1099, 432] on button "Save & Close" at bounding box center [1093, 428] width 98 height 30
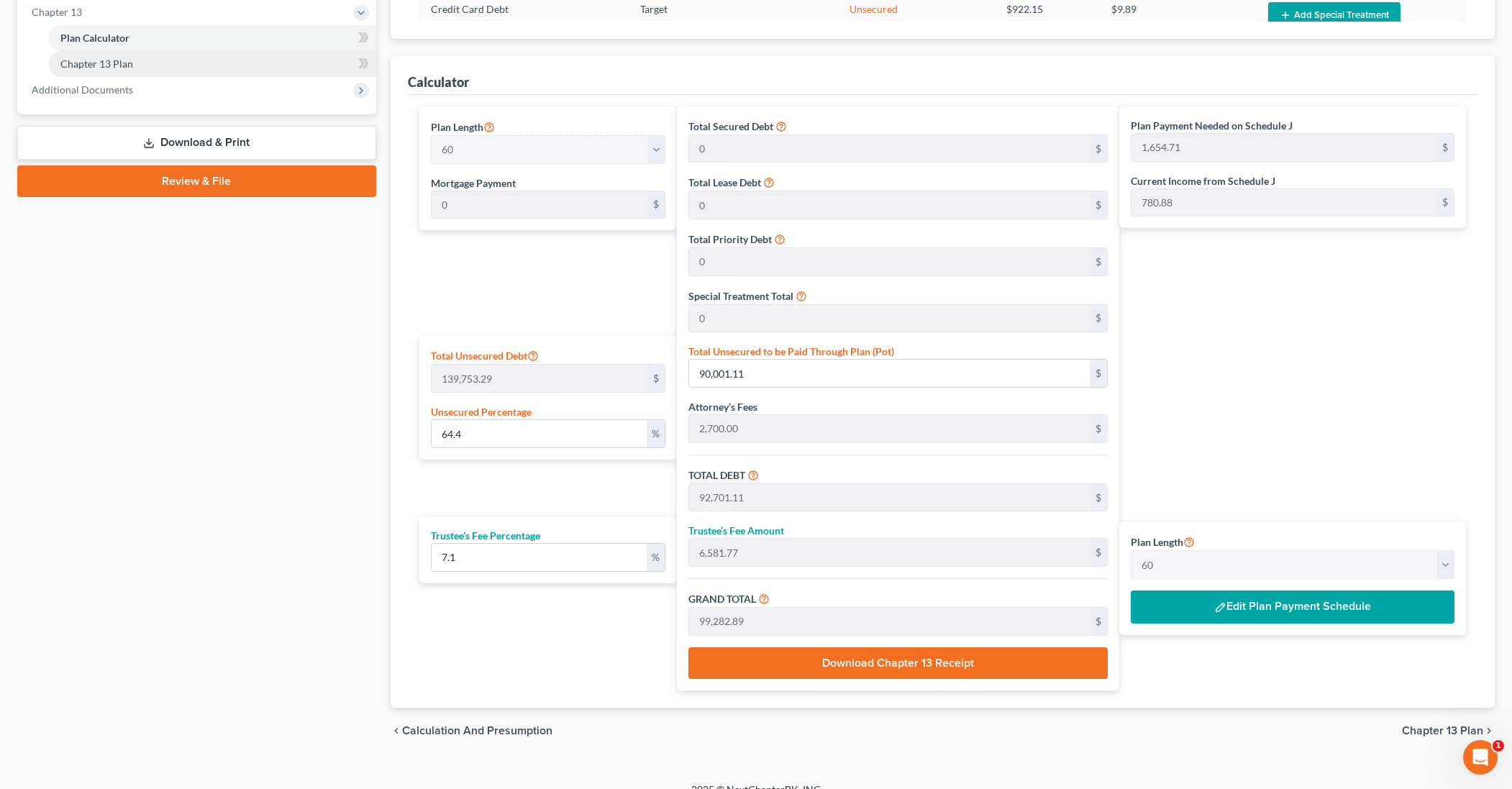
click at [121, 67] on span "Chapter 13 Plan" at bounding box center [97, 64] width 73 height 12
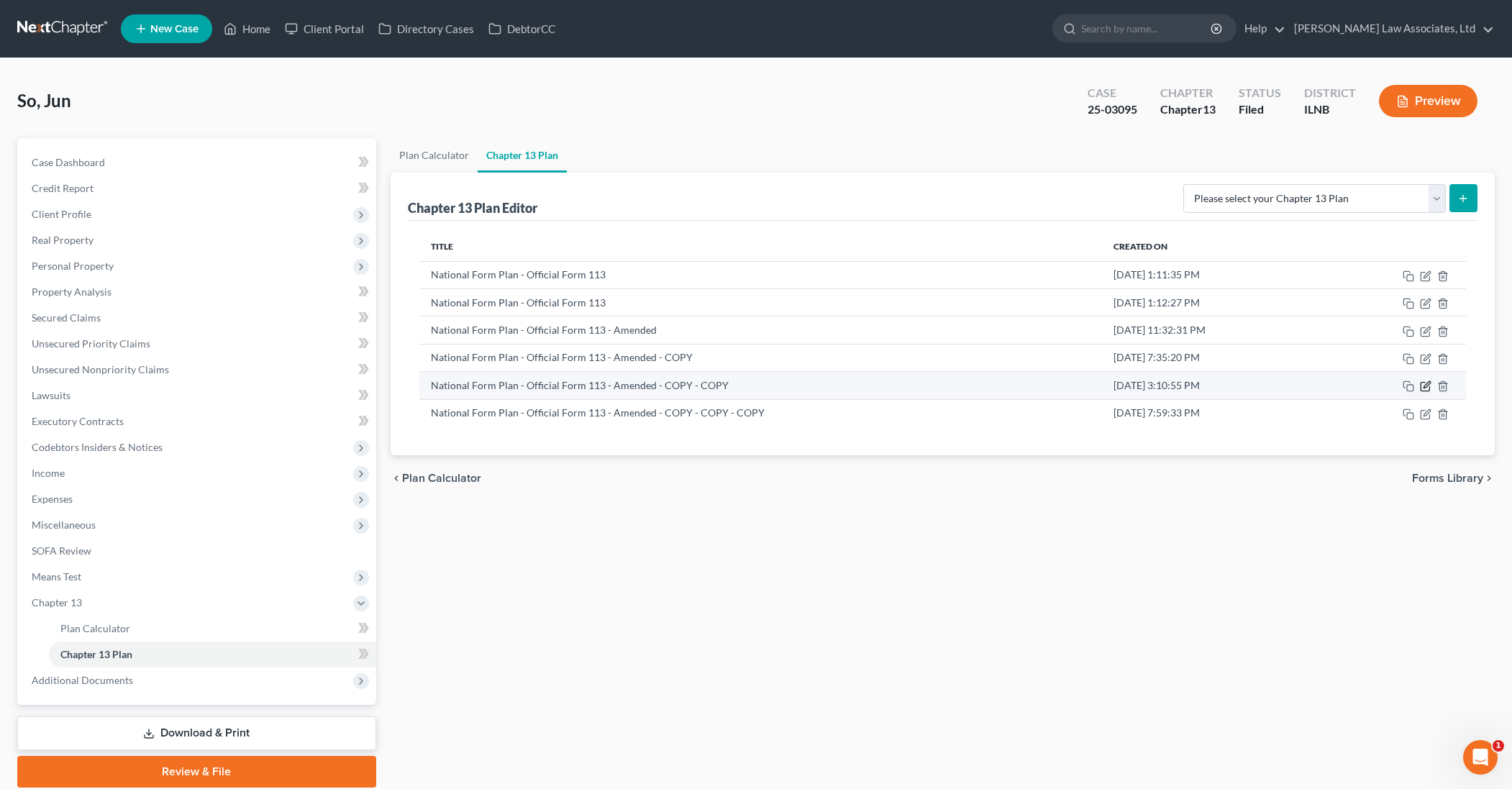
click at [1426, 390] on icon "button" at bounding box center [1426, 386] width 12 height 12
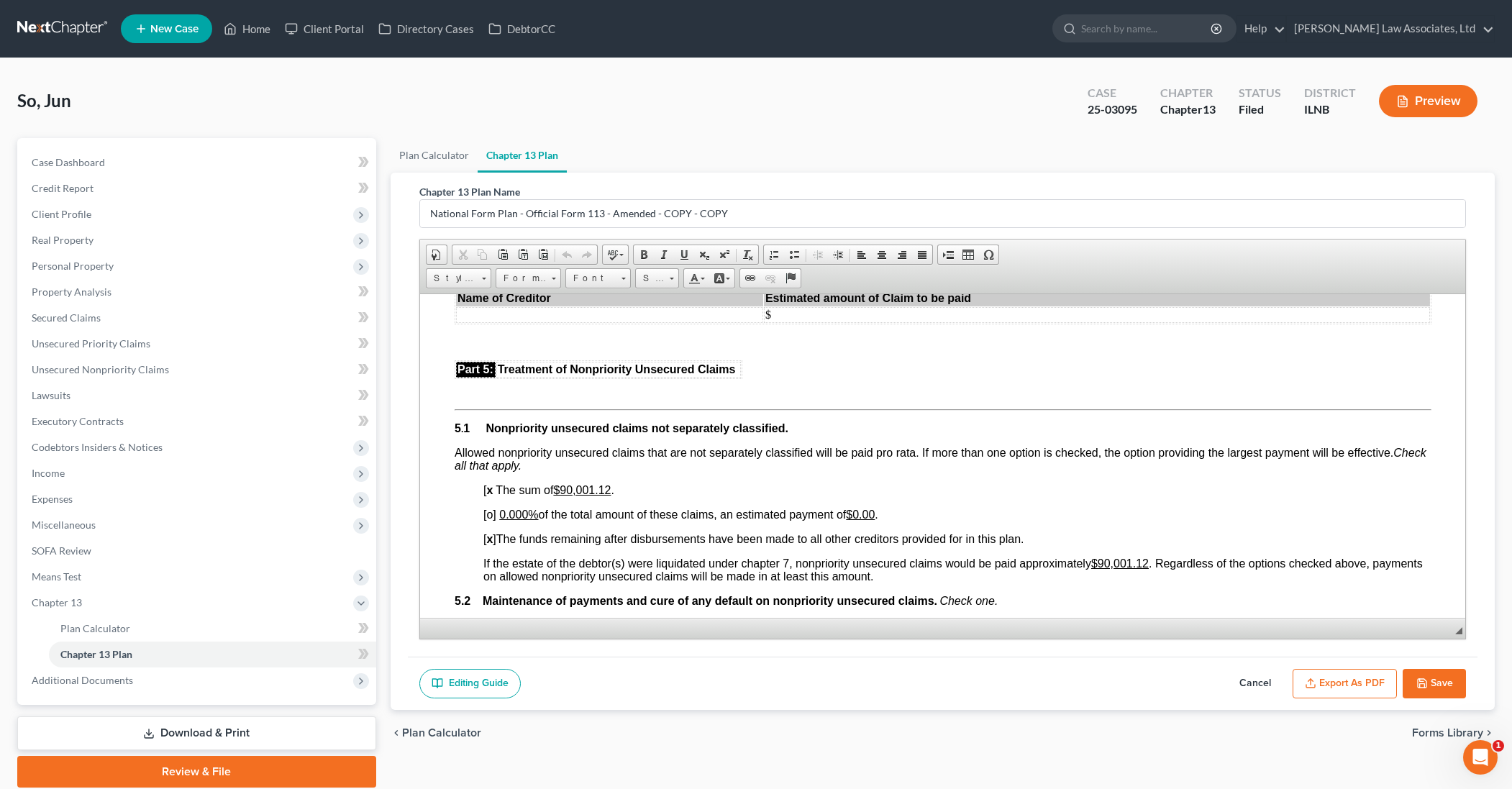
scroll to position [2720, 0]
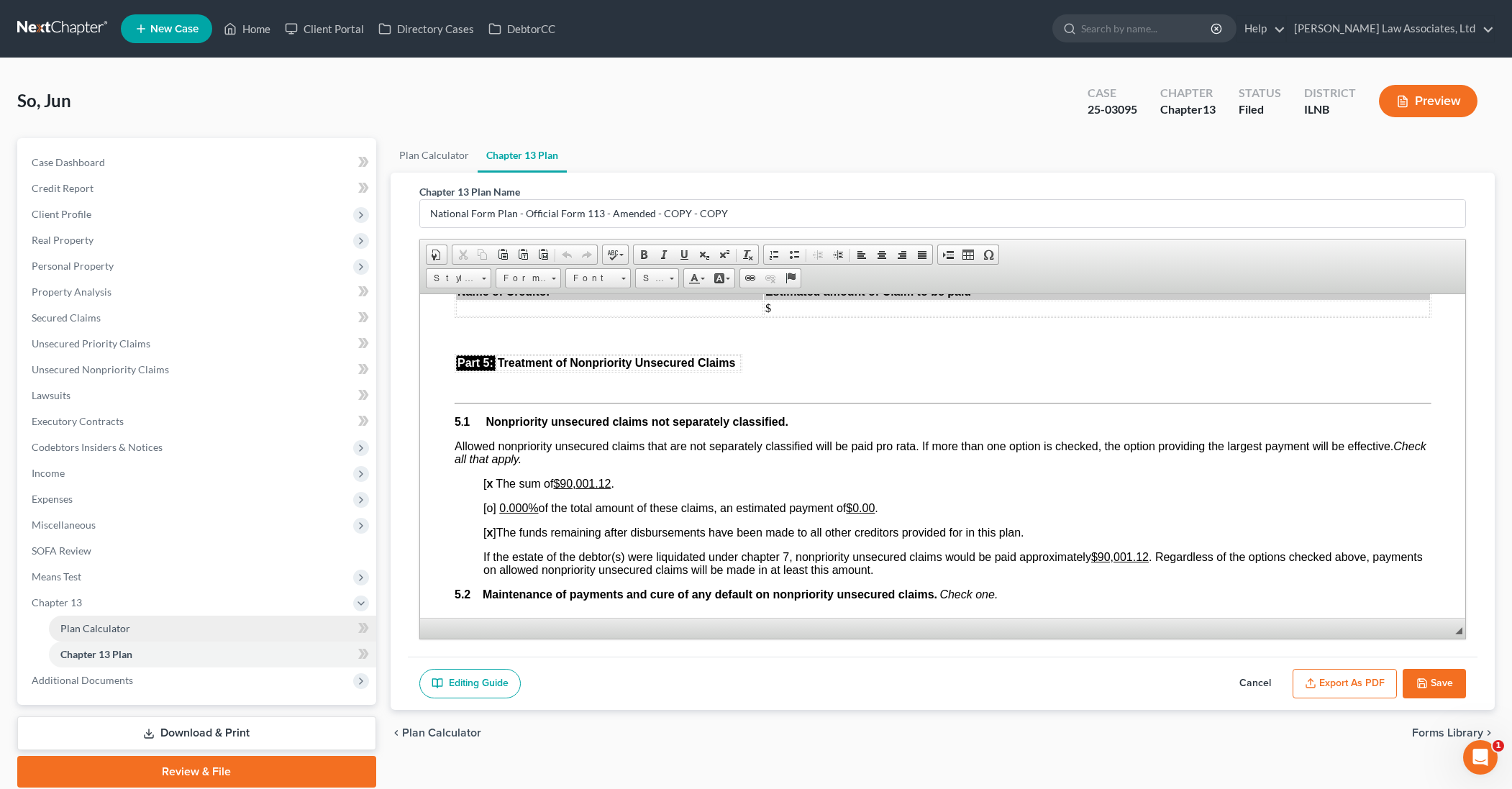
click at [132, 629] on link "Plan Calculator" at bounding box center [212, 629] width 327 height 26
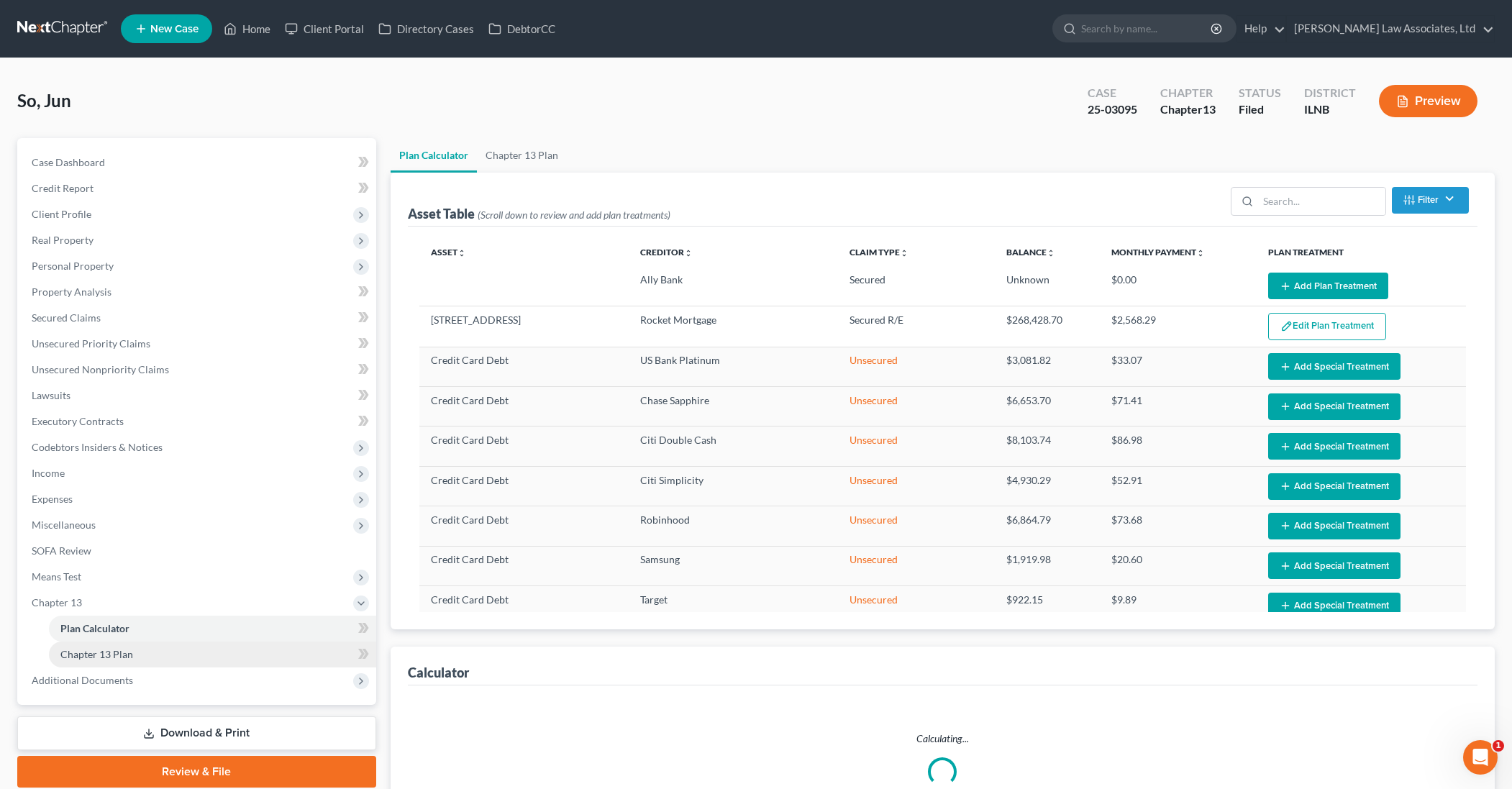
select select "59"
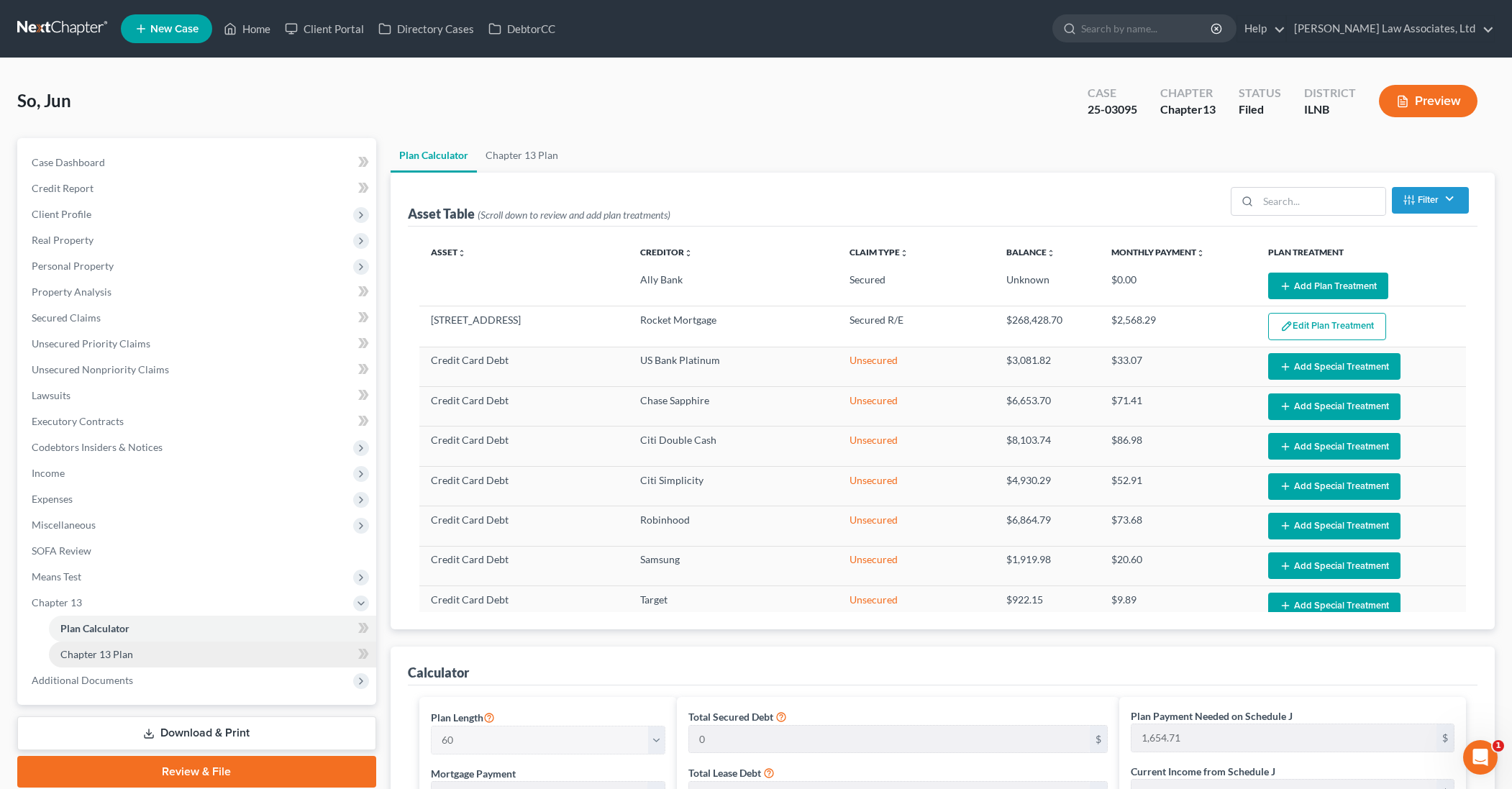
click at [134, 654] on link "Chapter 13 Plan" at bounding box center [212, 654] width 327 height 26
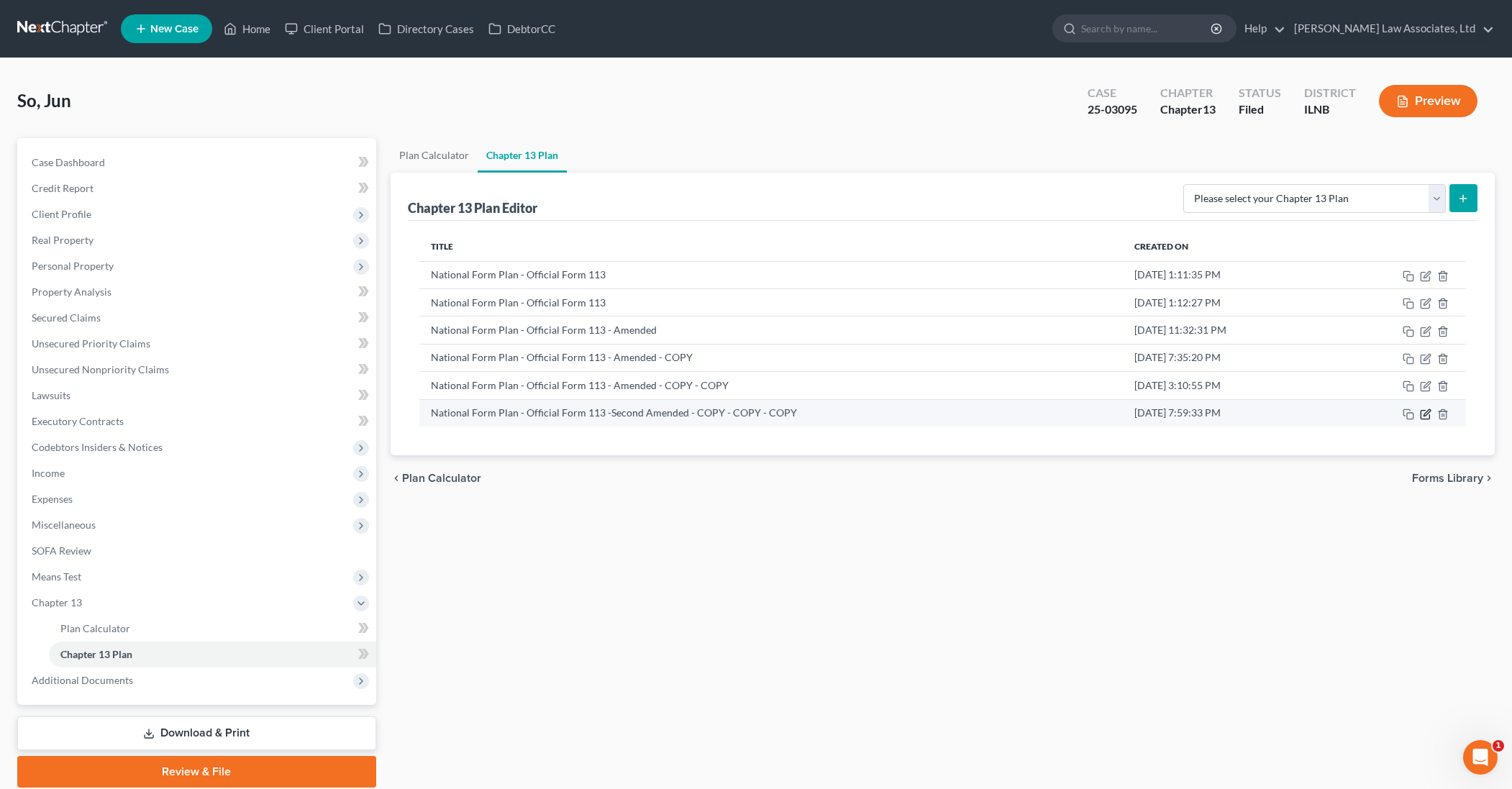
click at [1429, 415] on icon "button" at bounding box center [1426, 415] width 9 height 9
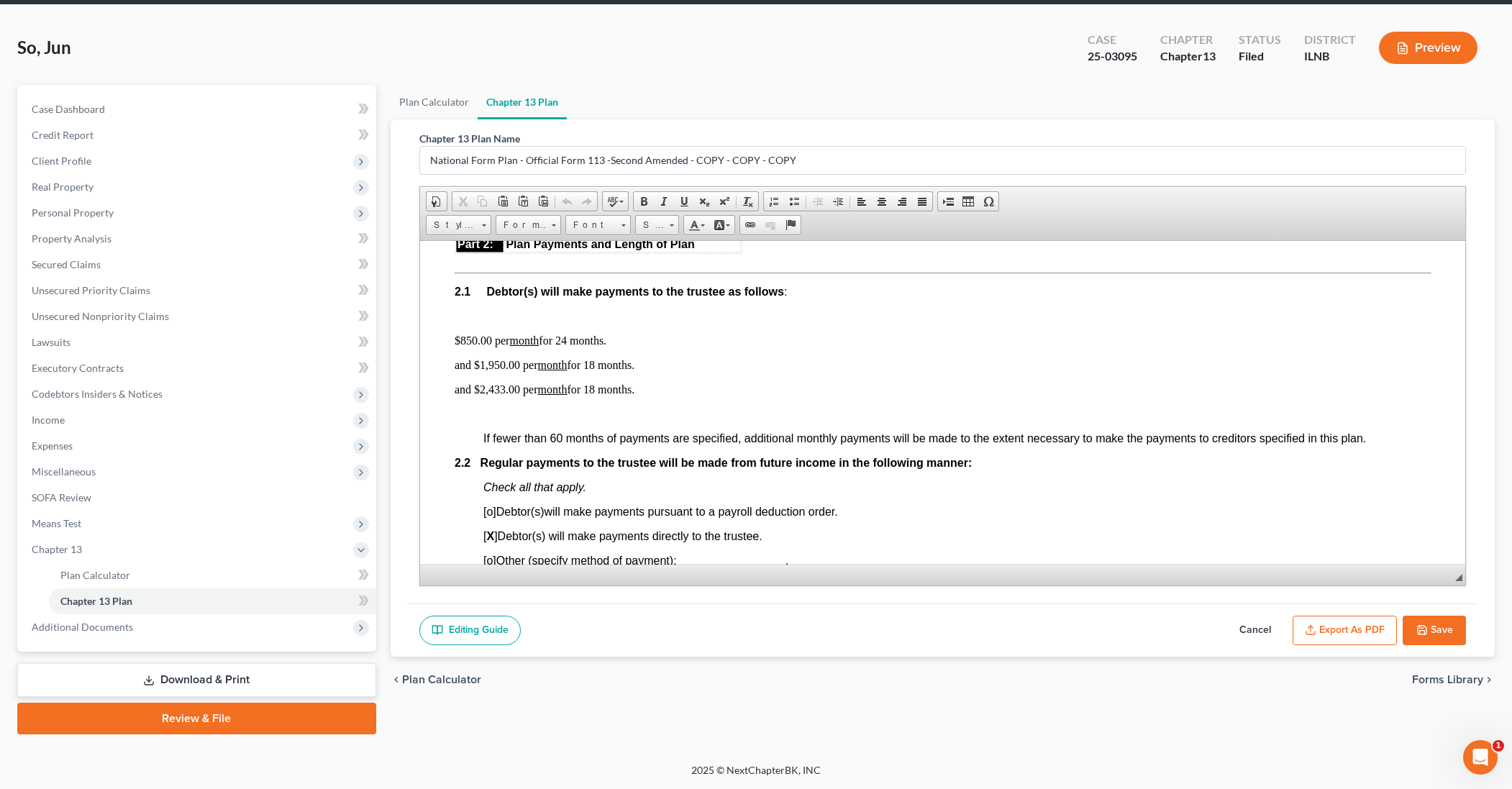
scroll to position [766, 0]
